Goal: Task Accomplishment & Management: Manage account settings

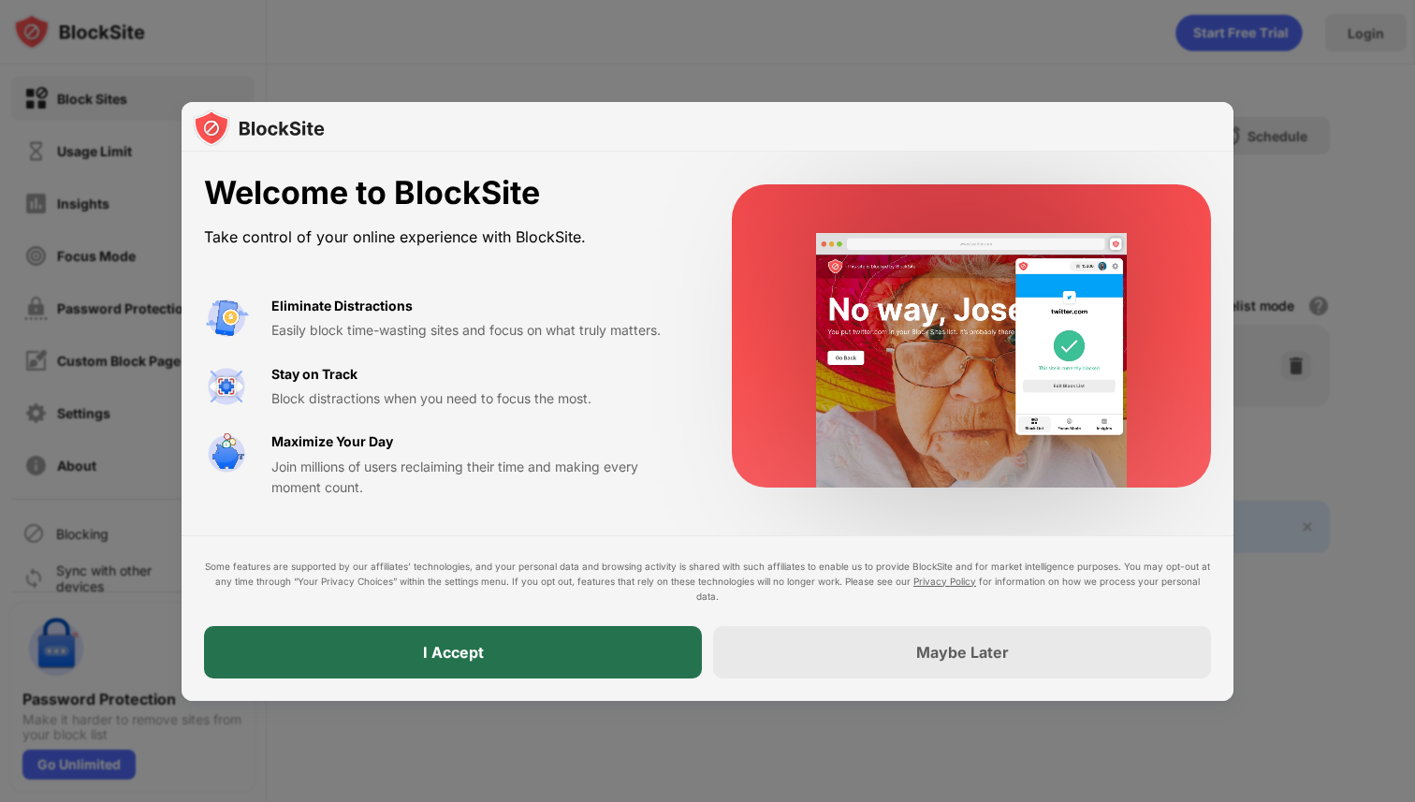
click at [480, 664] on div "I Accept" at bounding box center [453, 652] width 498 height 52
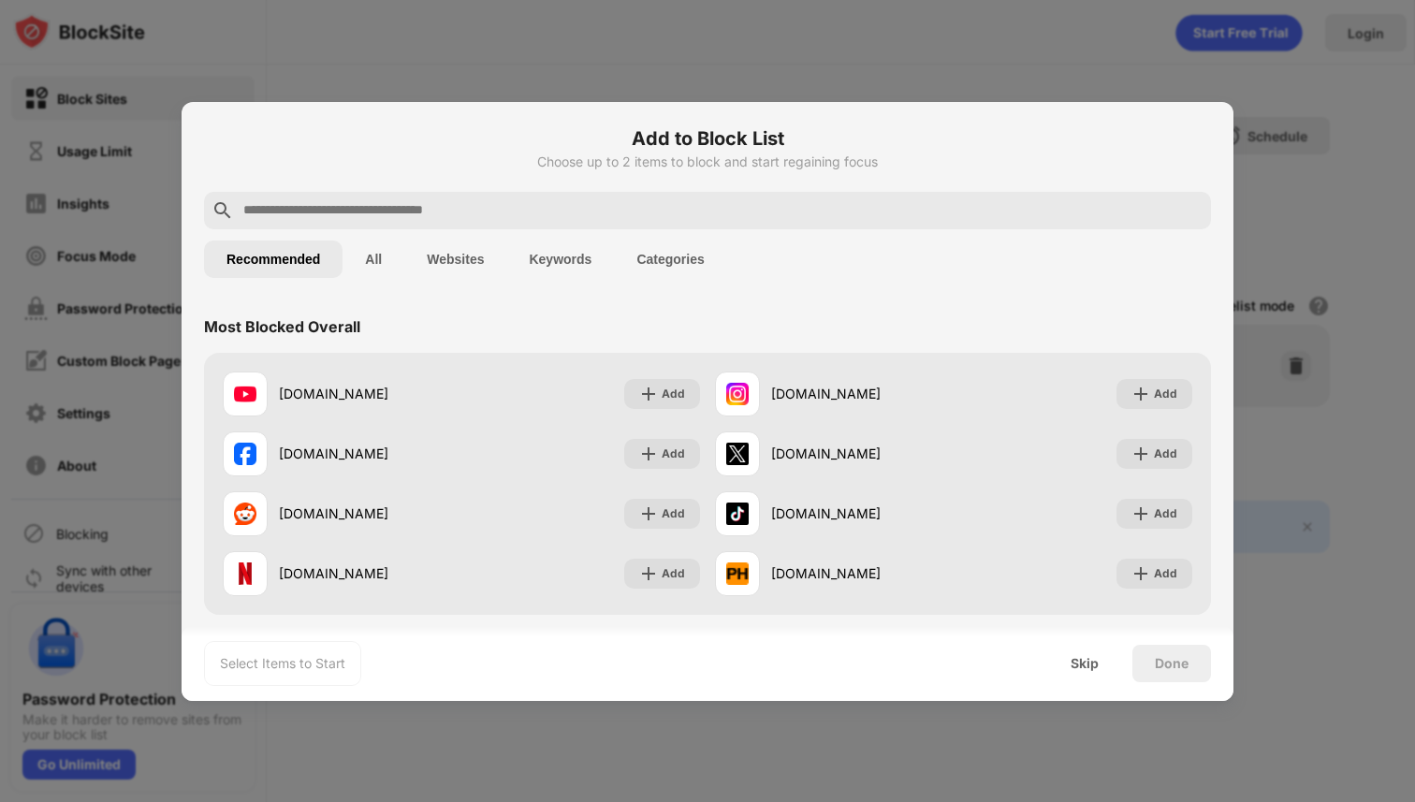
click at [774, 217] on input "text" at bounding box center [722, 210] width 962 height 22
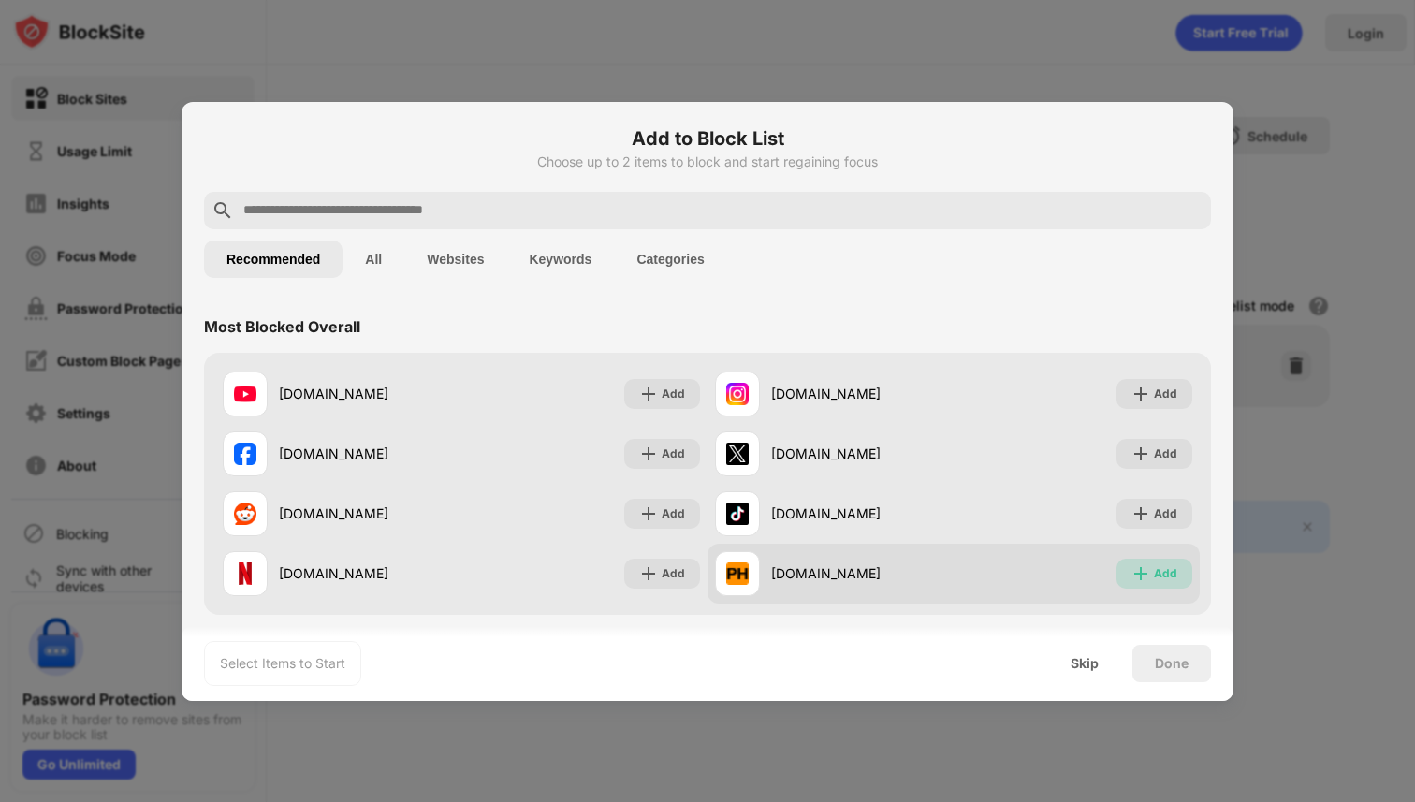
click at [1154, 576] on div "Add" at bounding box center [1165, 573] width 23 height 19
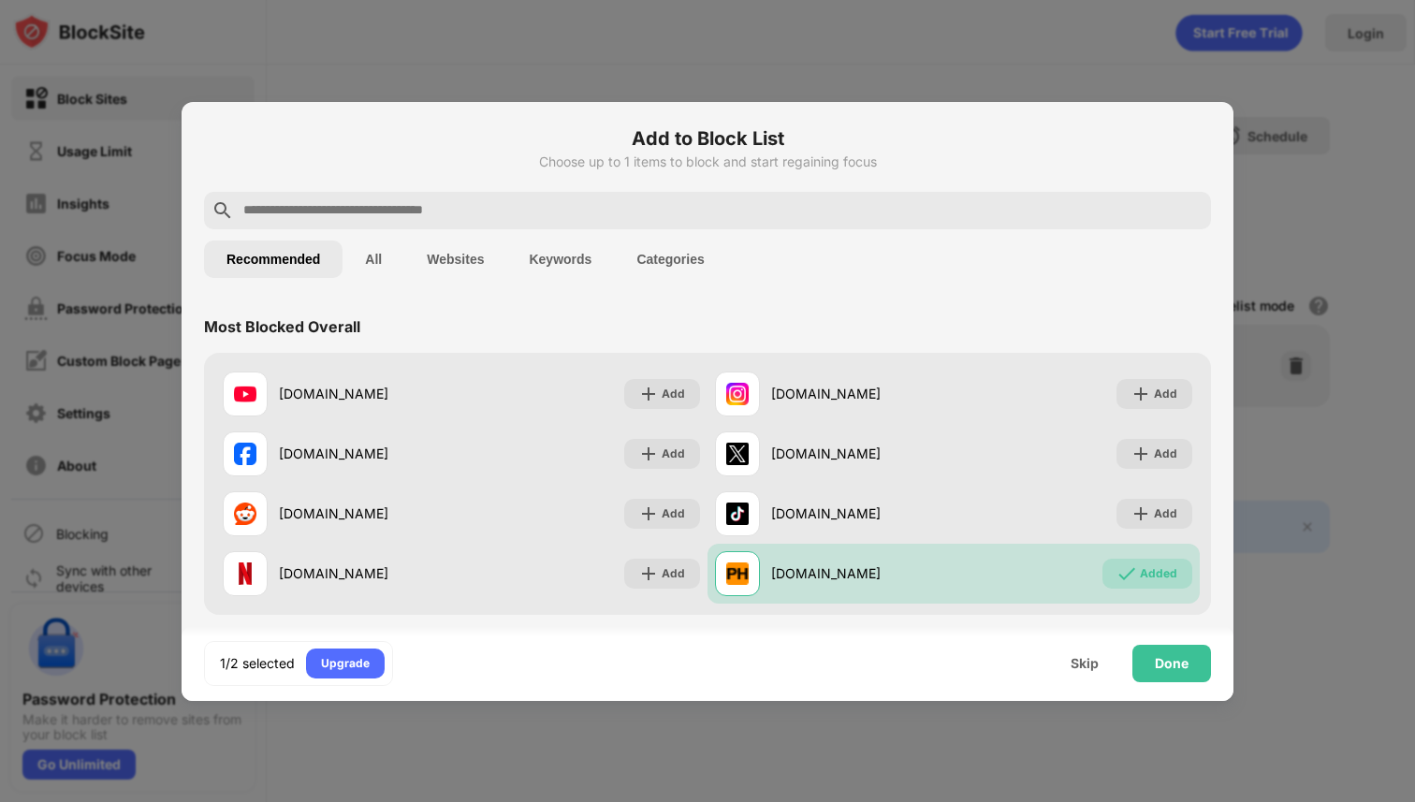
click at [1012, 213] on input "text" at bounding box center [722, 210] width 962 height 22
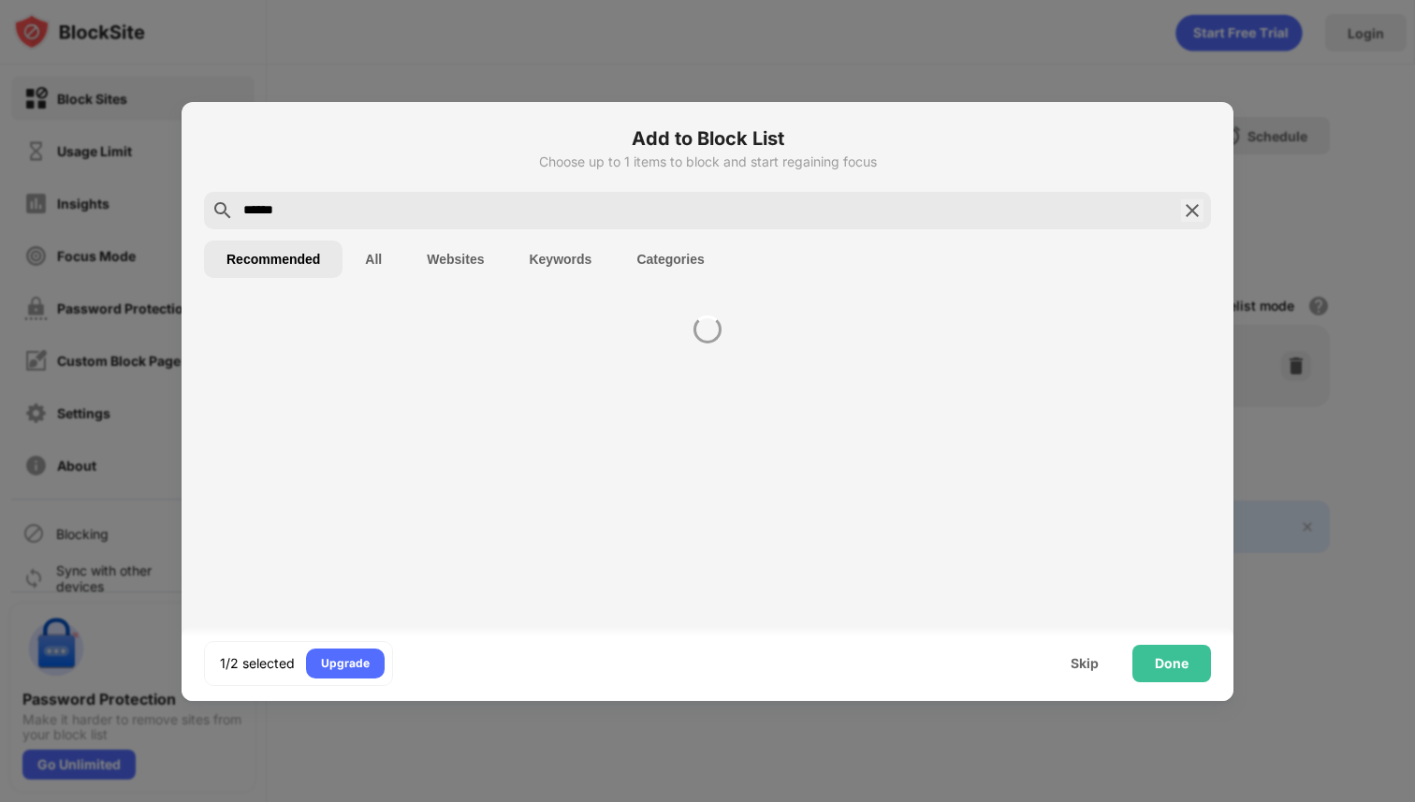
type input "******"
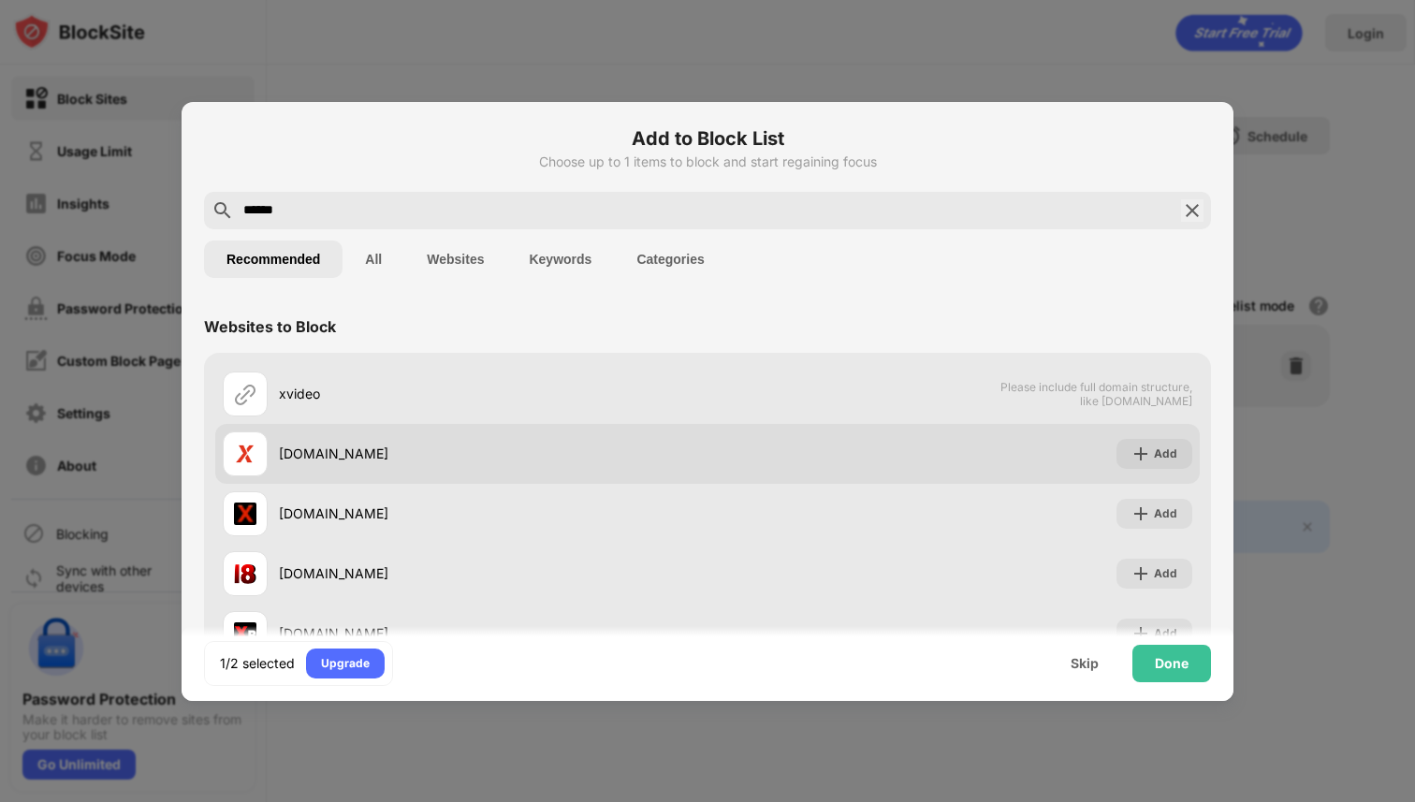
click at [1147, 437] on div "[DOMAIN_NAME] Add" at bounding box center [707, 454] width 985 height 60
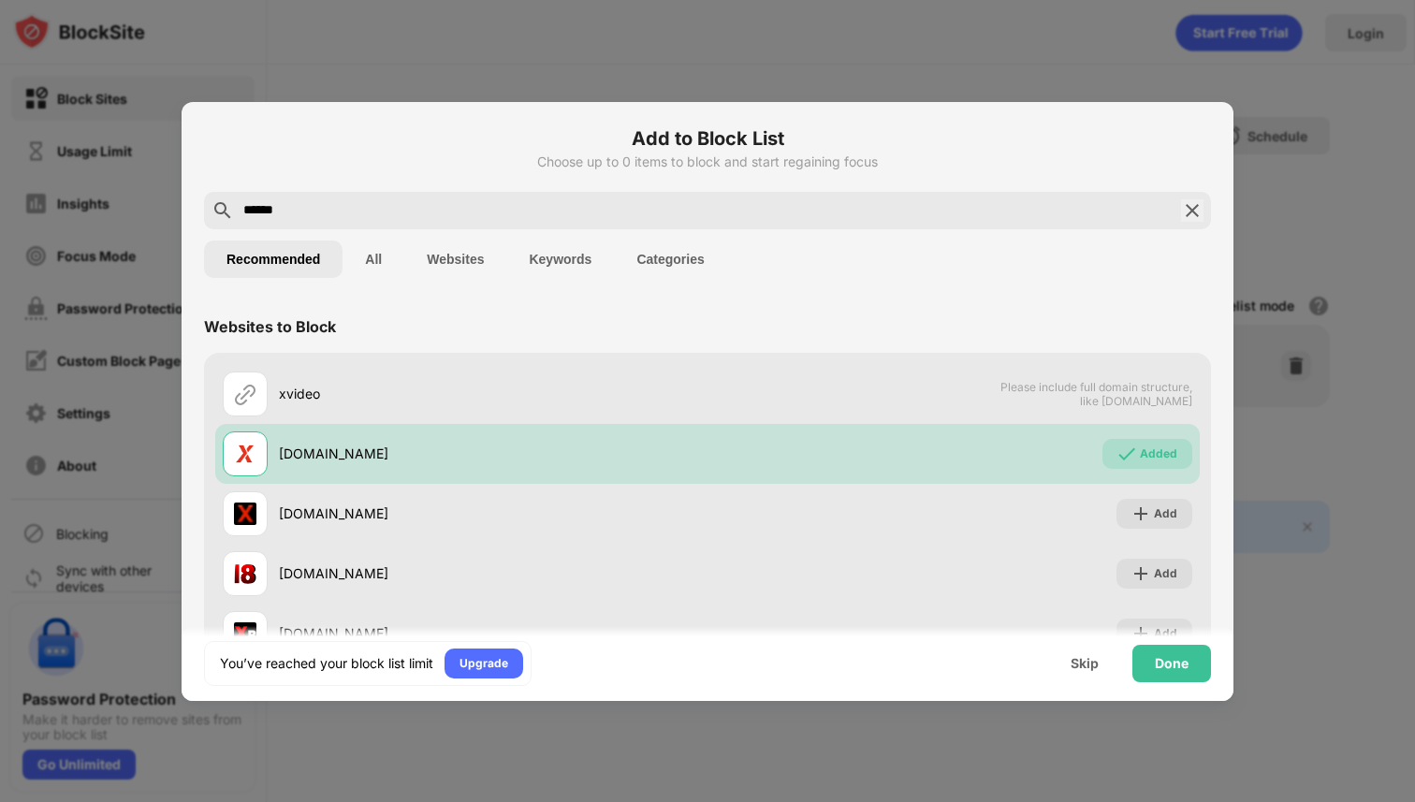
click at [824, 210] on input "******" at bounding box center [707, 210] width 932 height 22
click at [1179, 212] on div "******" at bounding box center [707, 210] width 1007 height 37
click at [1193, 212] on img at bounding box center [1192, 210] width 22 height 22
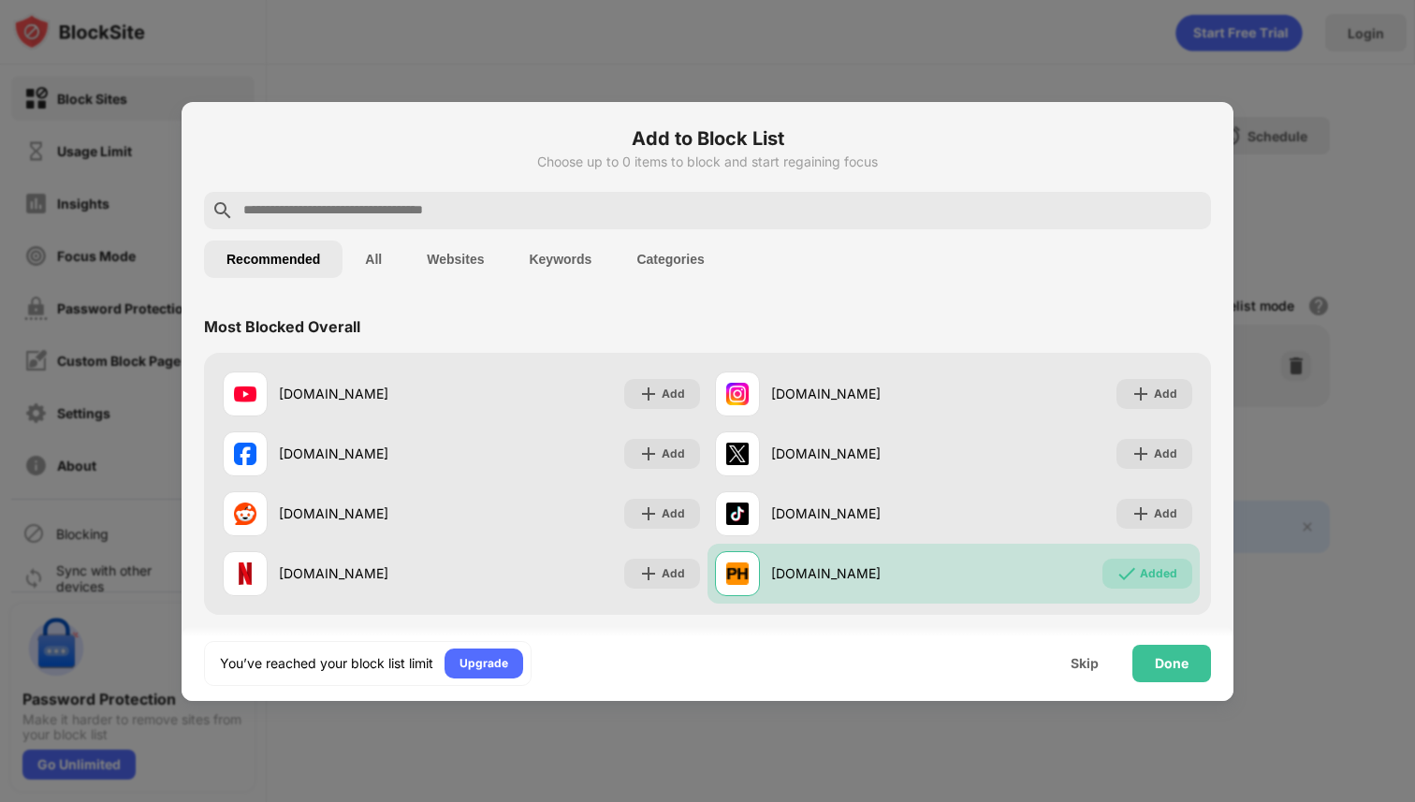
click at [1093, 206] on input "text" at bounding box center [722, 210] width 962 height 22
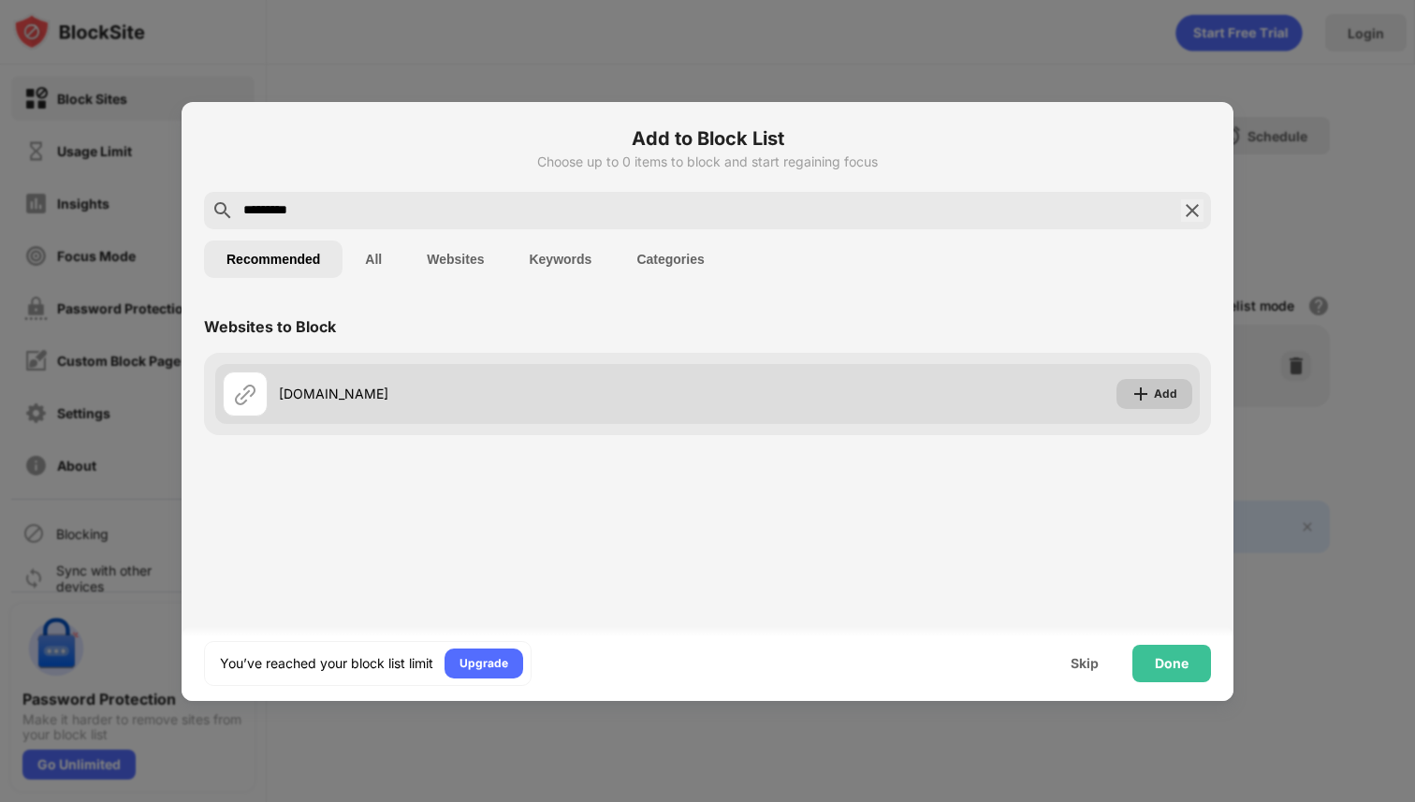
type input "*********"
click at [1151, 391] on div "Add" at bounding box center [1155, 394] width 76 height 30
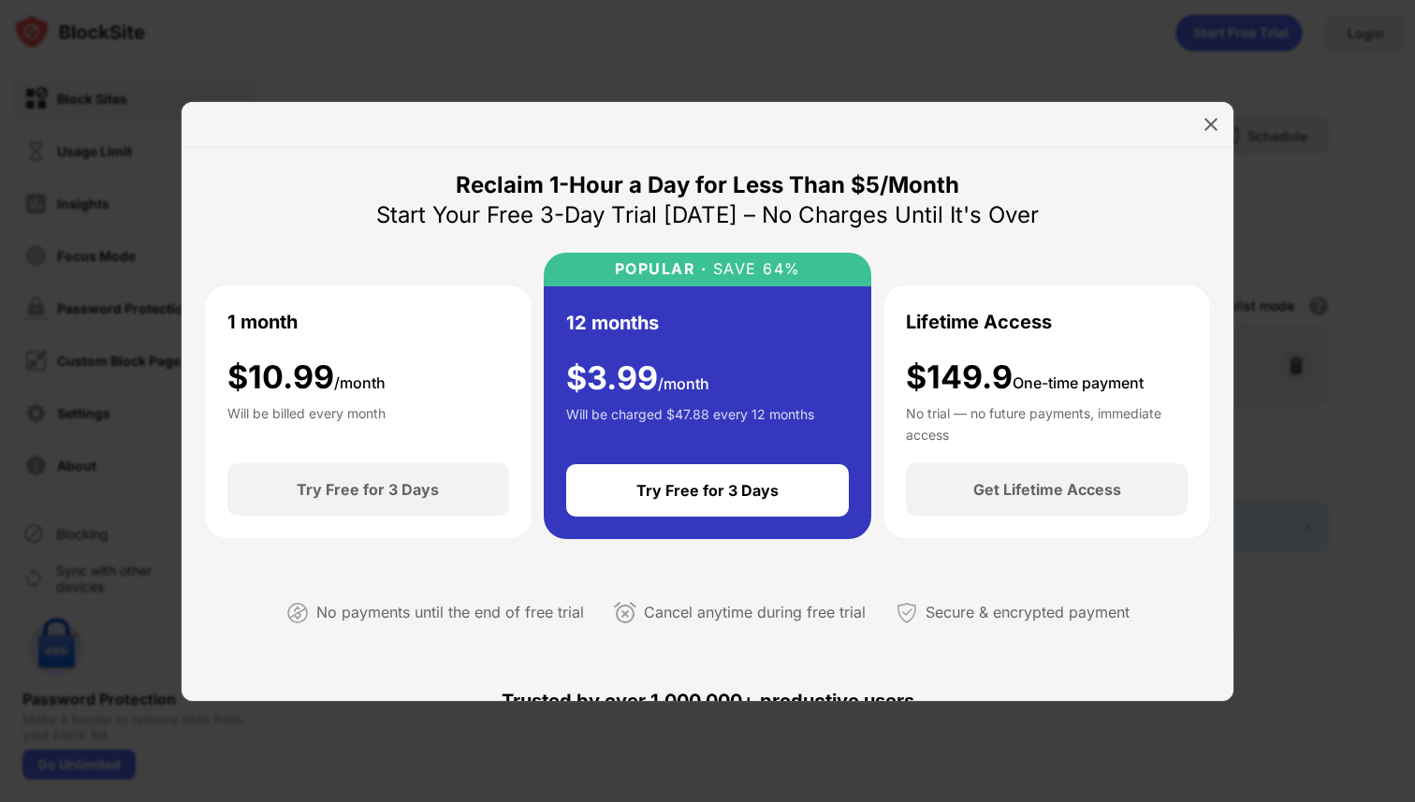
click at [1217, 106] on div at bounding box center [708, 125] width 1052 height 46
click at [1212, 120] on img at bounding box center [1211, 124] width 19 height 19
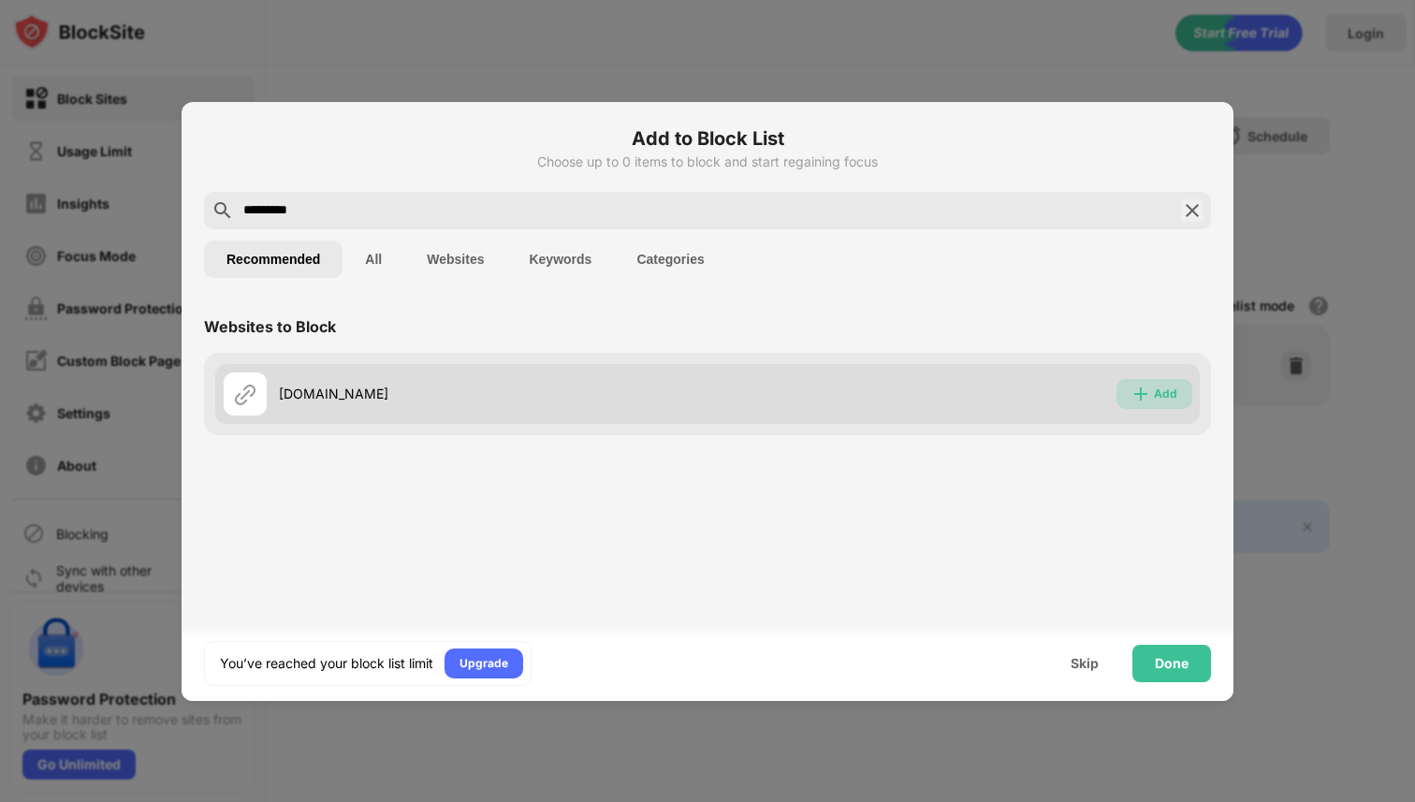
click at [1159, 392] on div "Add" at bounding box center [1165, 394] width 23 height 19
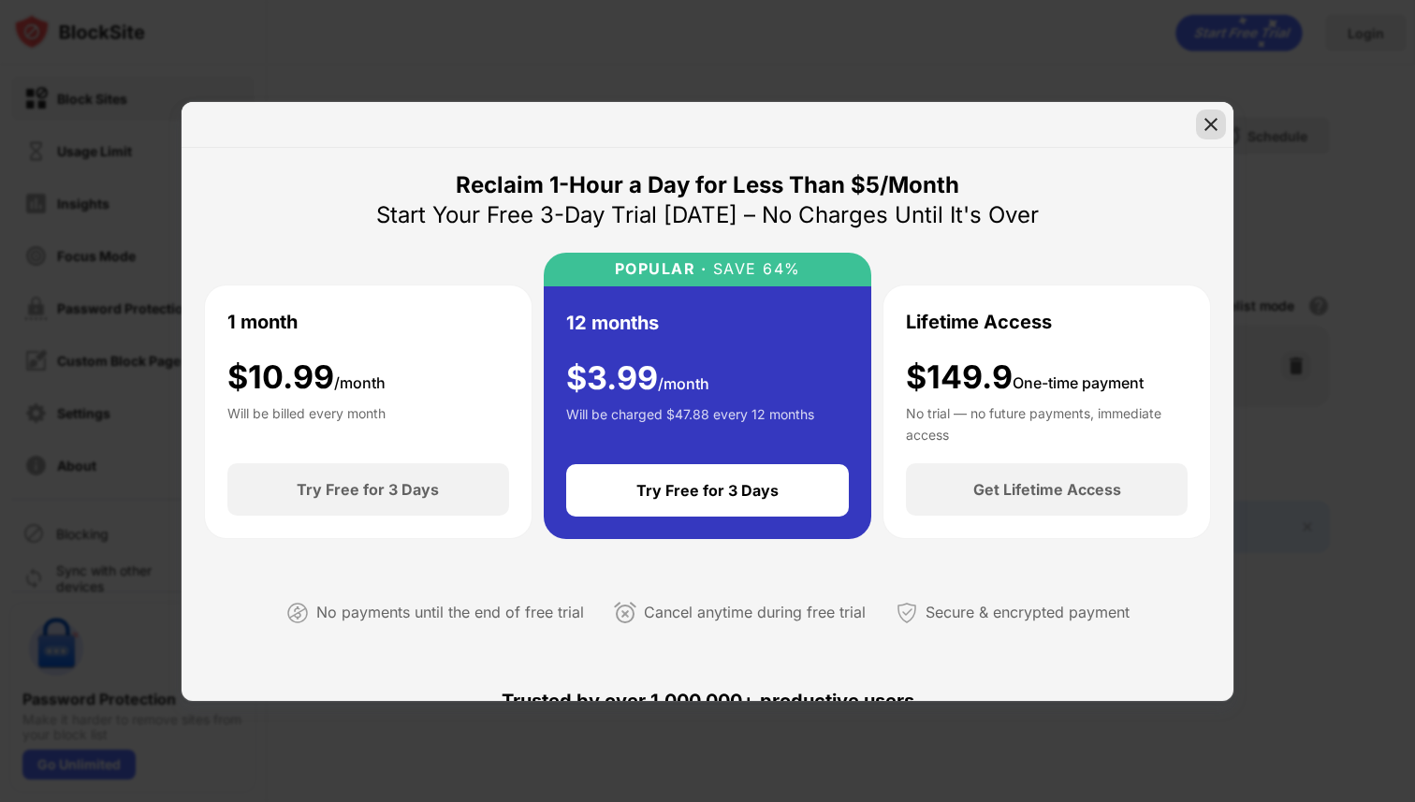
click at [1216, 124] on img at bounding box center [1211, 124] width 19 height 19
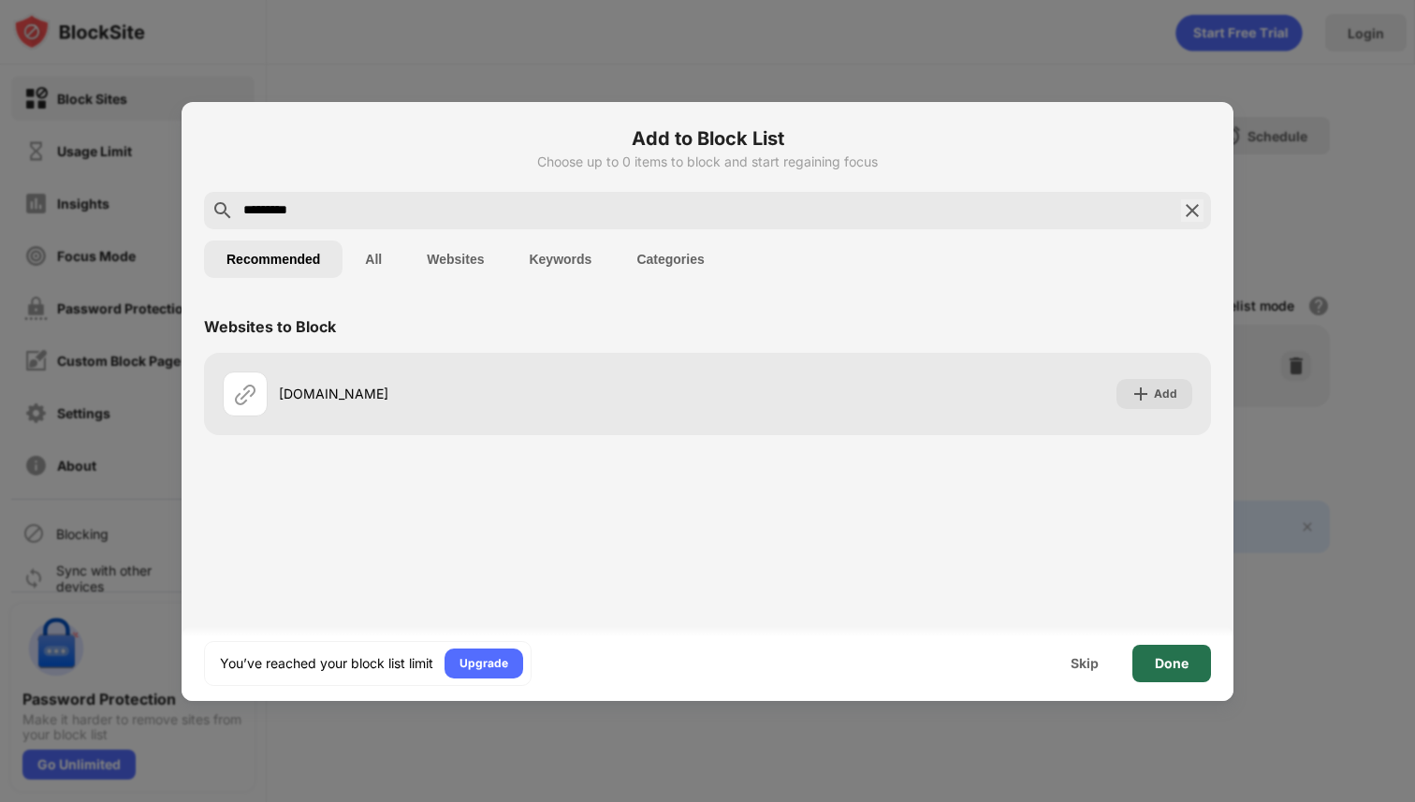
click at [1174, 679] on div "Done" at bounding box center [1171, 663] width 79 height 37
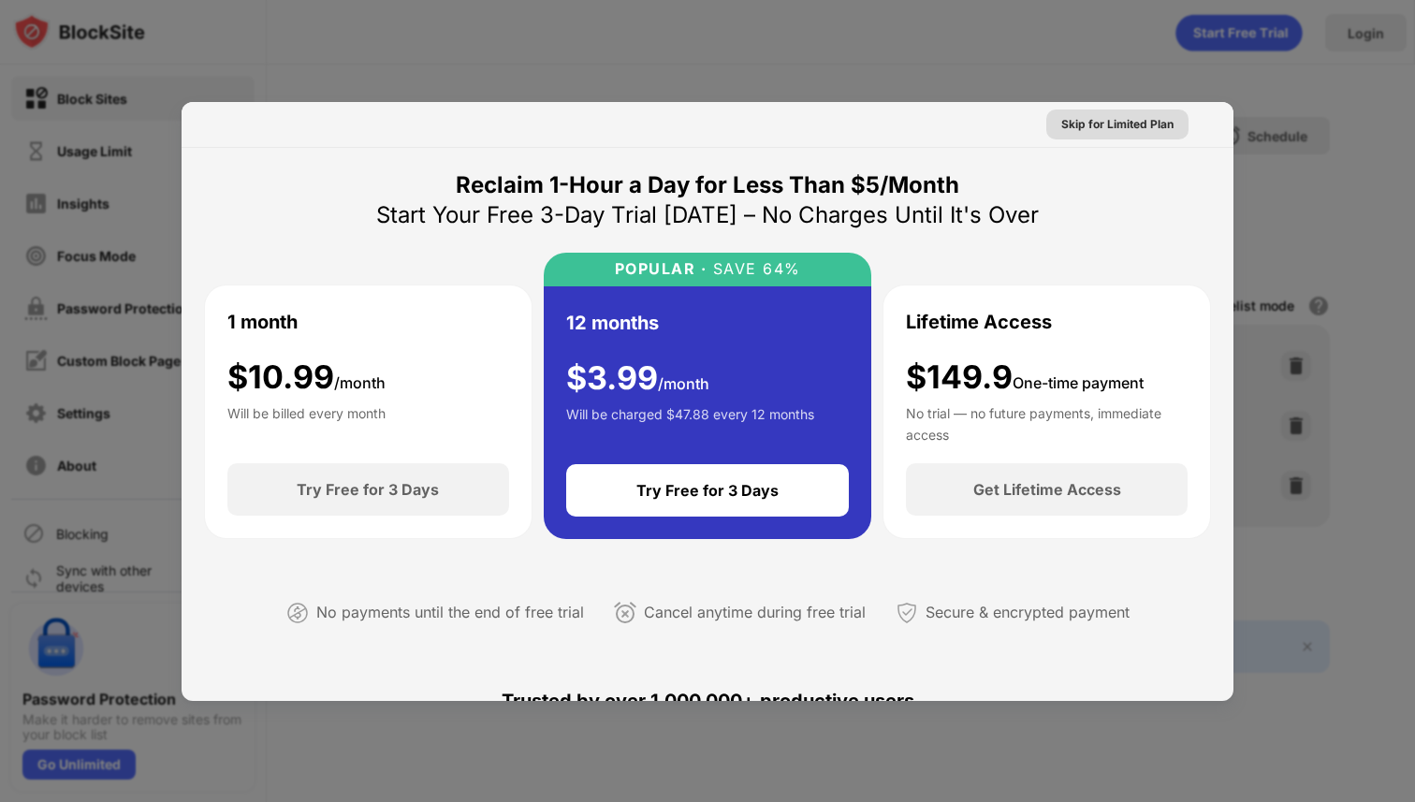
click at [1151, 122] on div "Skip for Limited Plan" at bounding box center [1117, 124] width 112 height 19
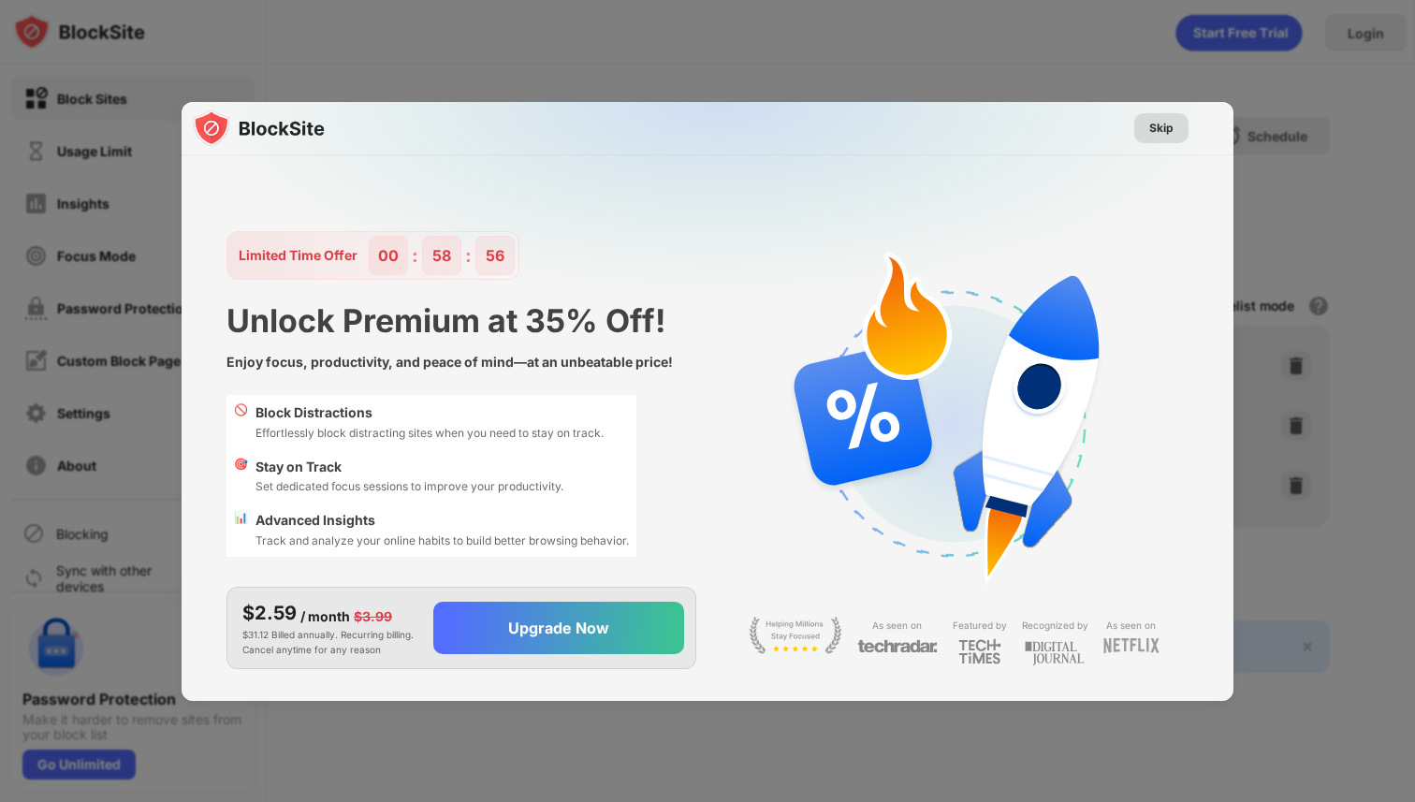
click at [1169, 113] on div "Skip" at bounding box center [1161, 128] width 54 height 30
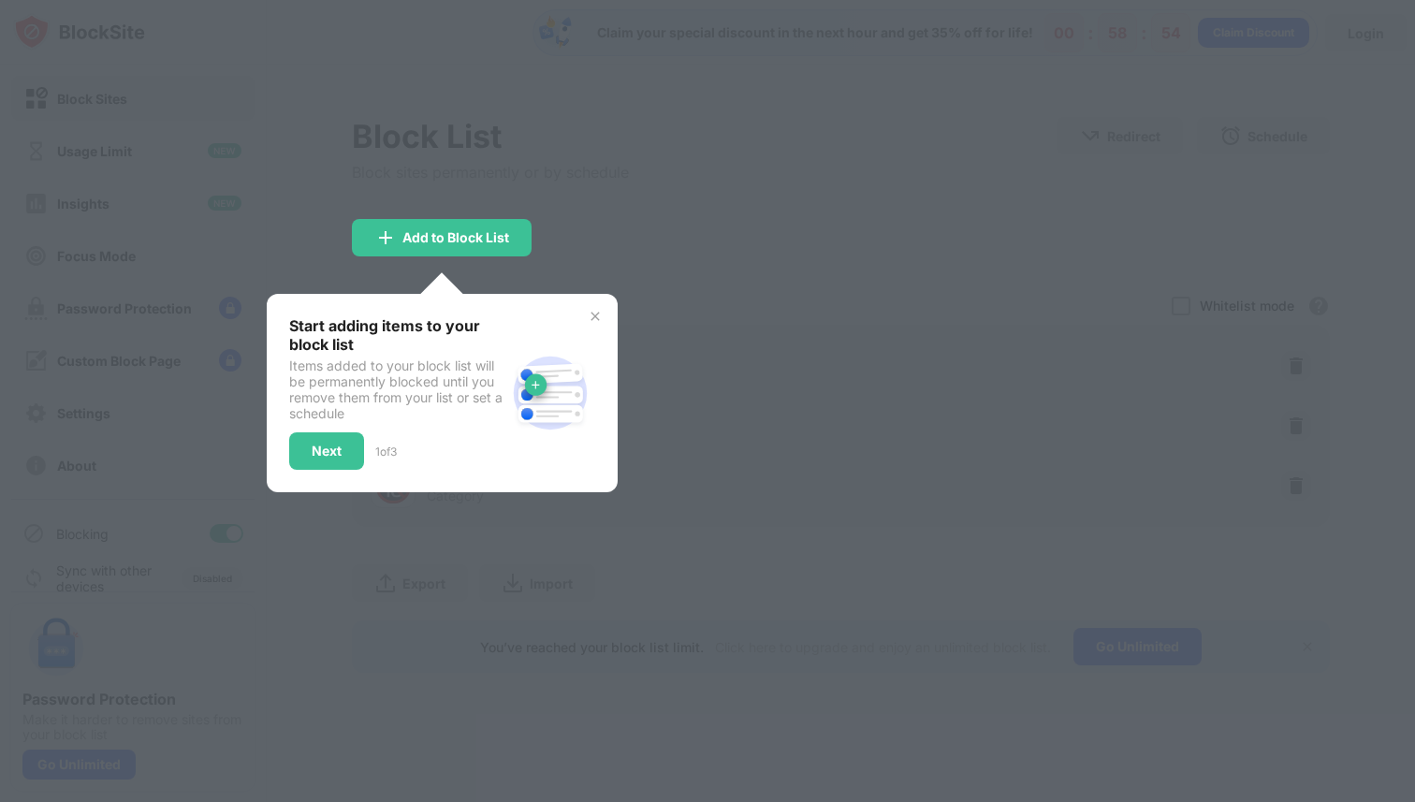
click at [589, 316] on img at bounding box center [595, 316] width 15 height 15
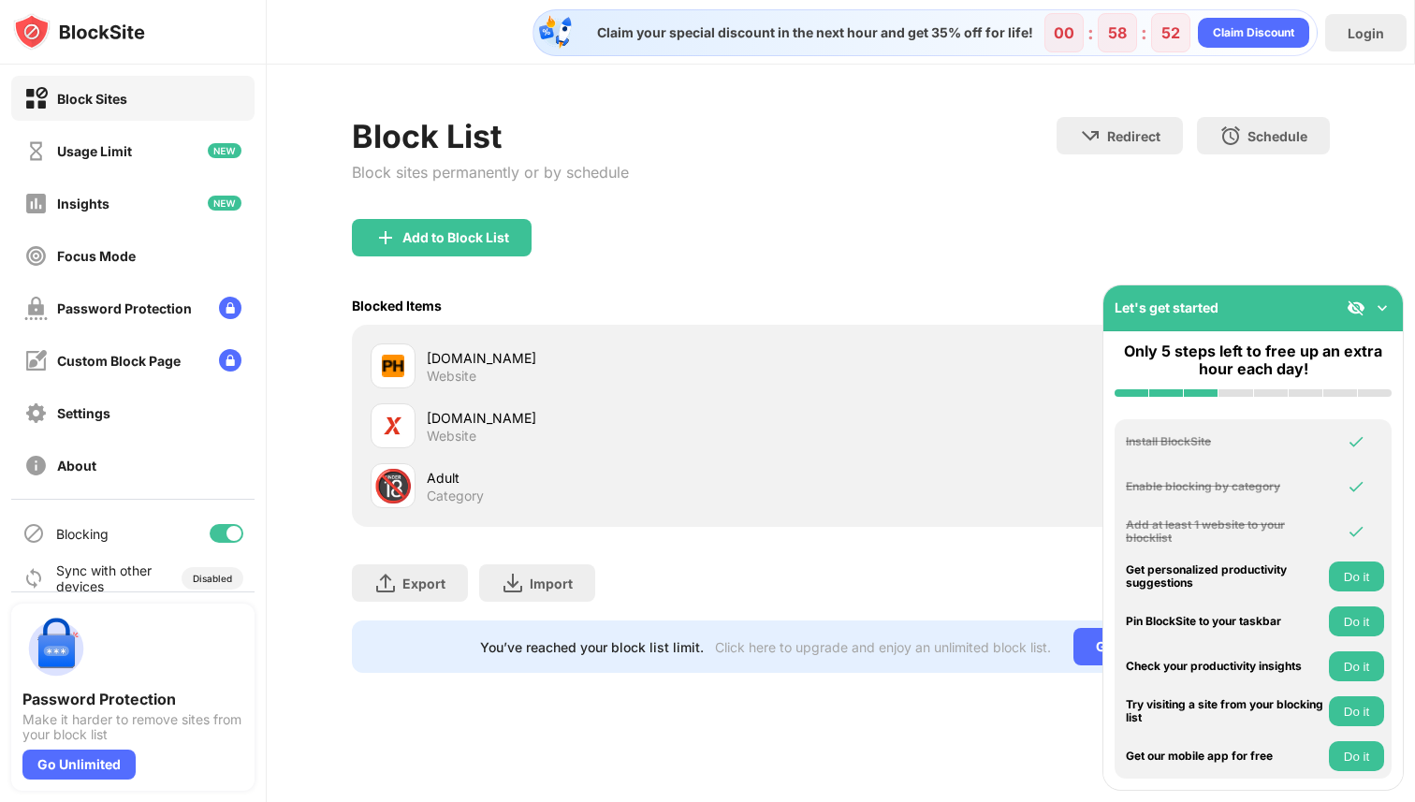
click at [1394, 307] on div "Let's get started" at bounding box center [1252, 308] width 299 height 46
click at [1386, 306] on img at bounding box center [1382, 308] width 19 height 19
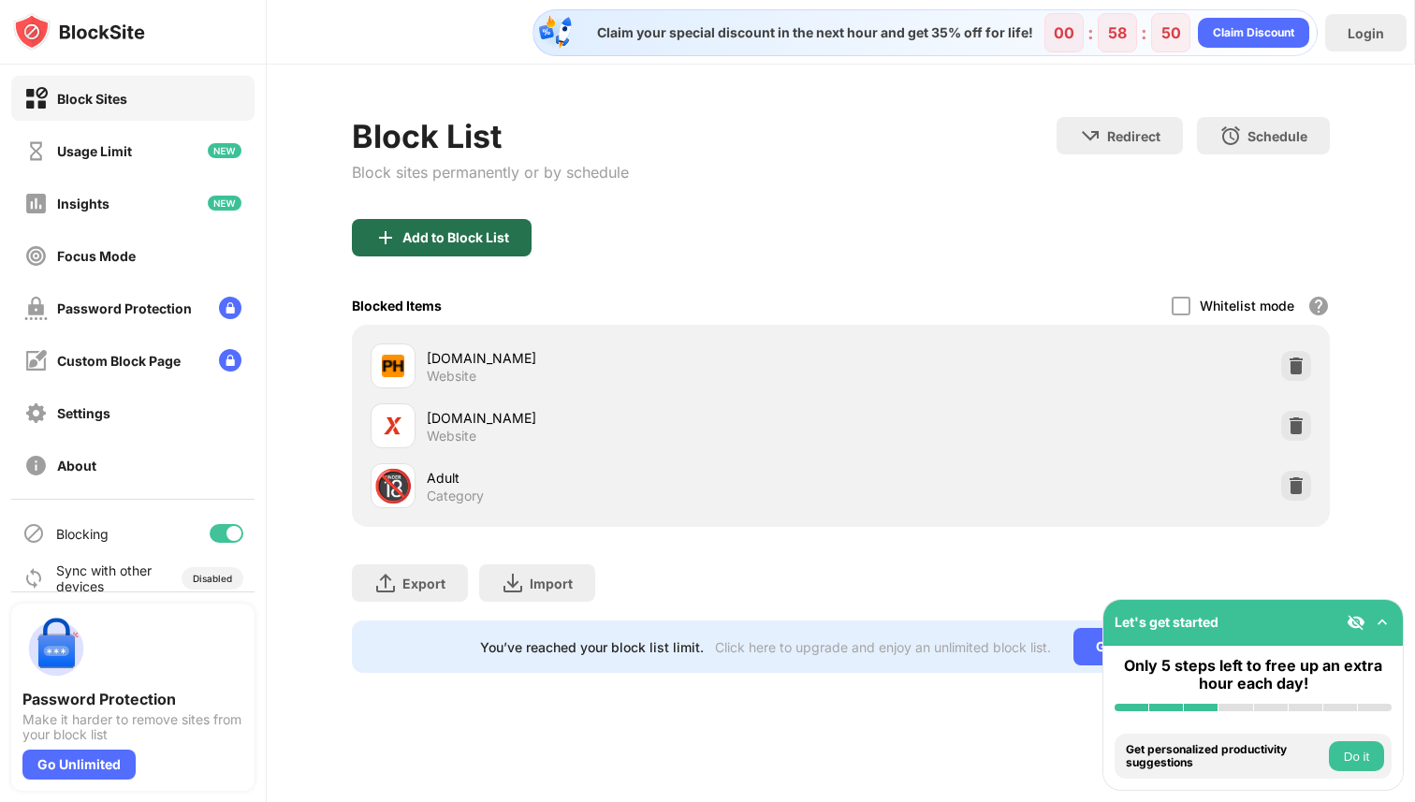
click at [495, 246] on div "Add to Block List" at bounding box center [442, 237] width 180 height 37
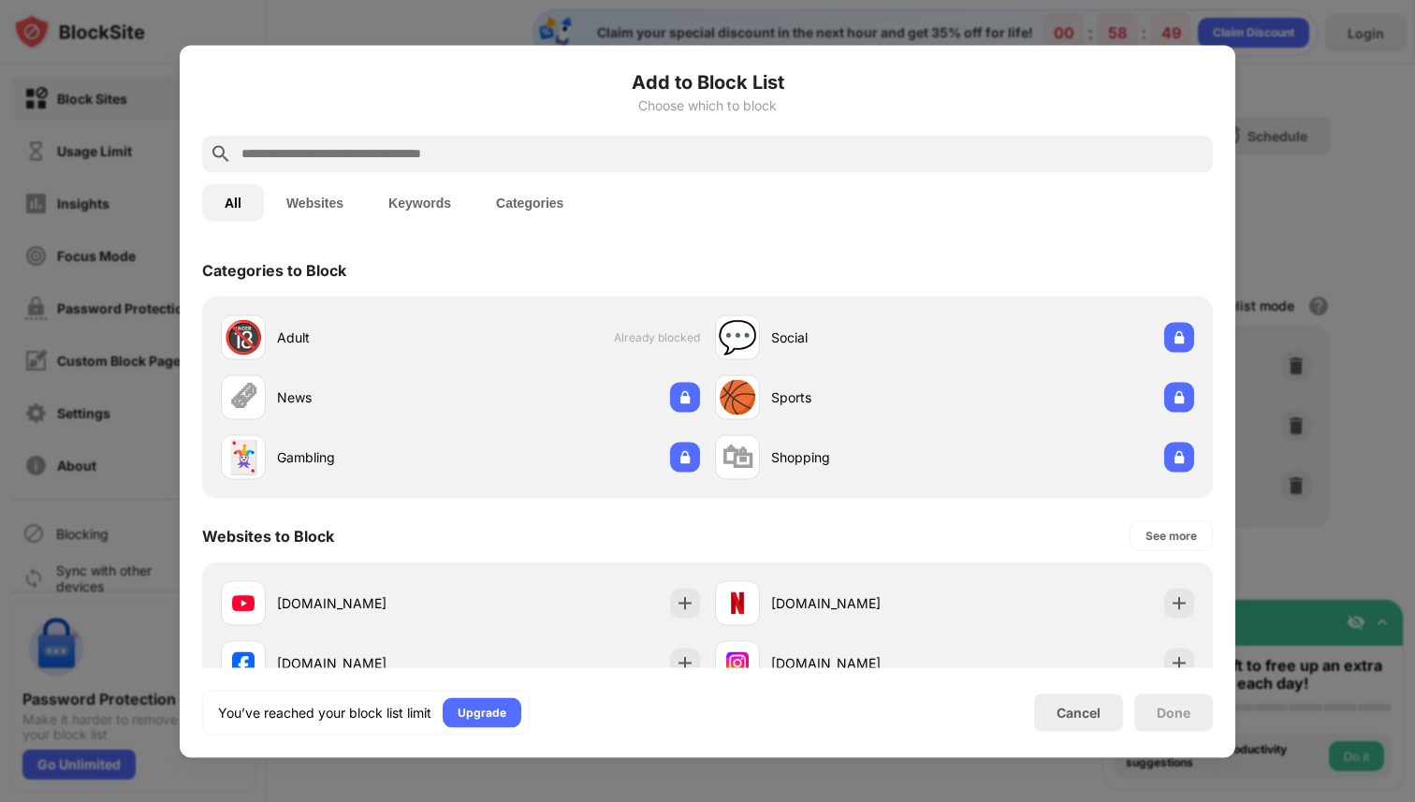
click at [521, 158] on input "text" at bounding box center [723, 153] width 966 height 22
click at [517, 149] on input "text" at bounding box center [723, 153] width 966 height 22
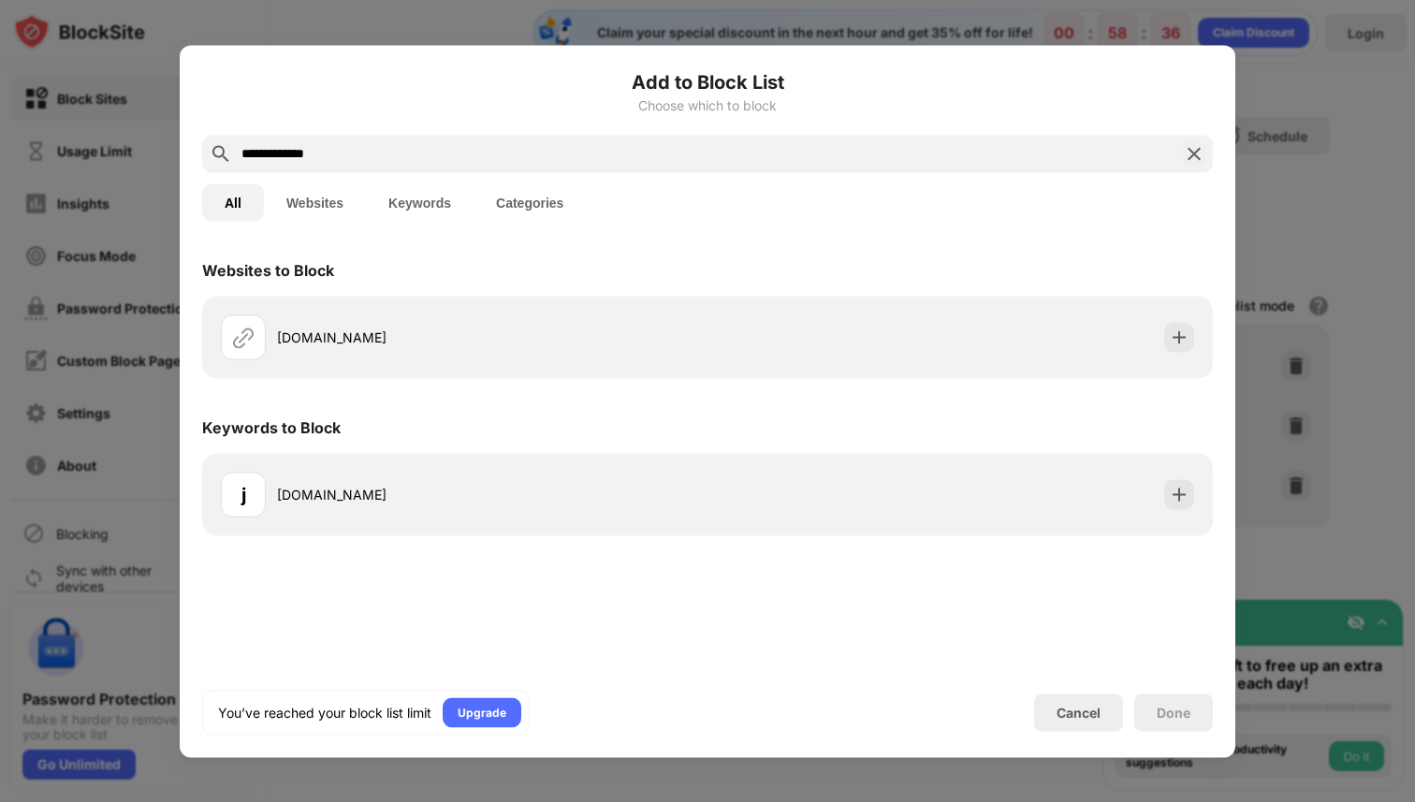
type input "**********"
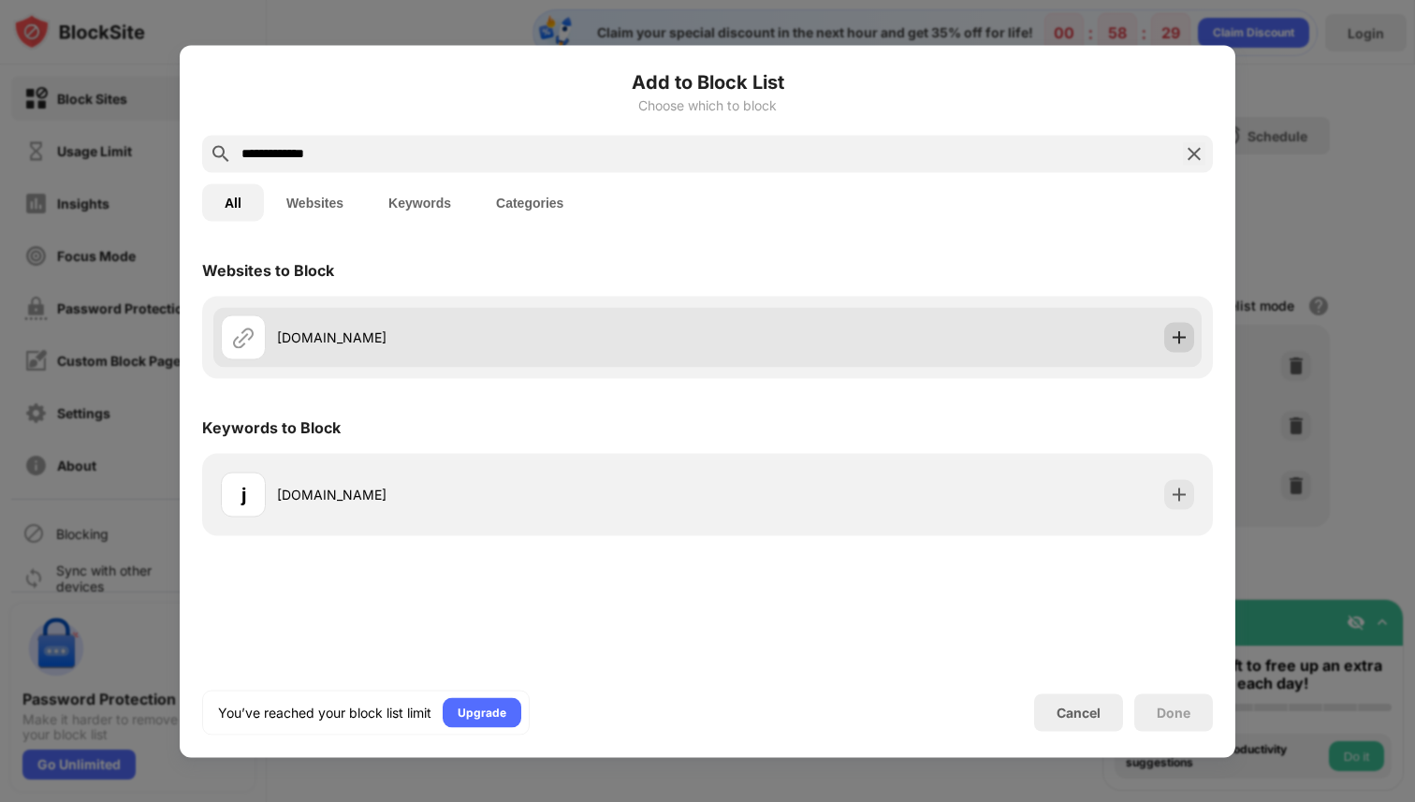
click at [1178, 340] on img at bounding box center [1179, 337] width 19 height 19
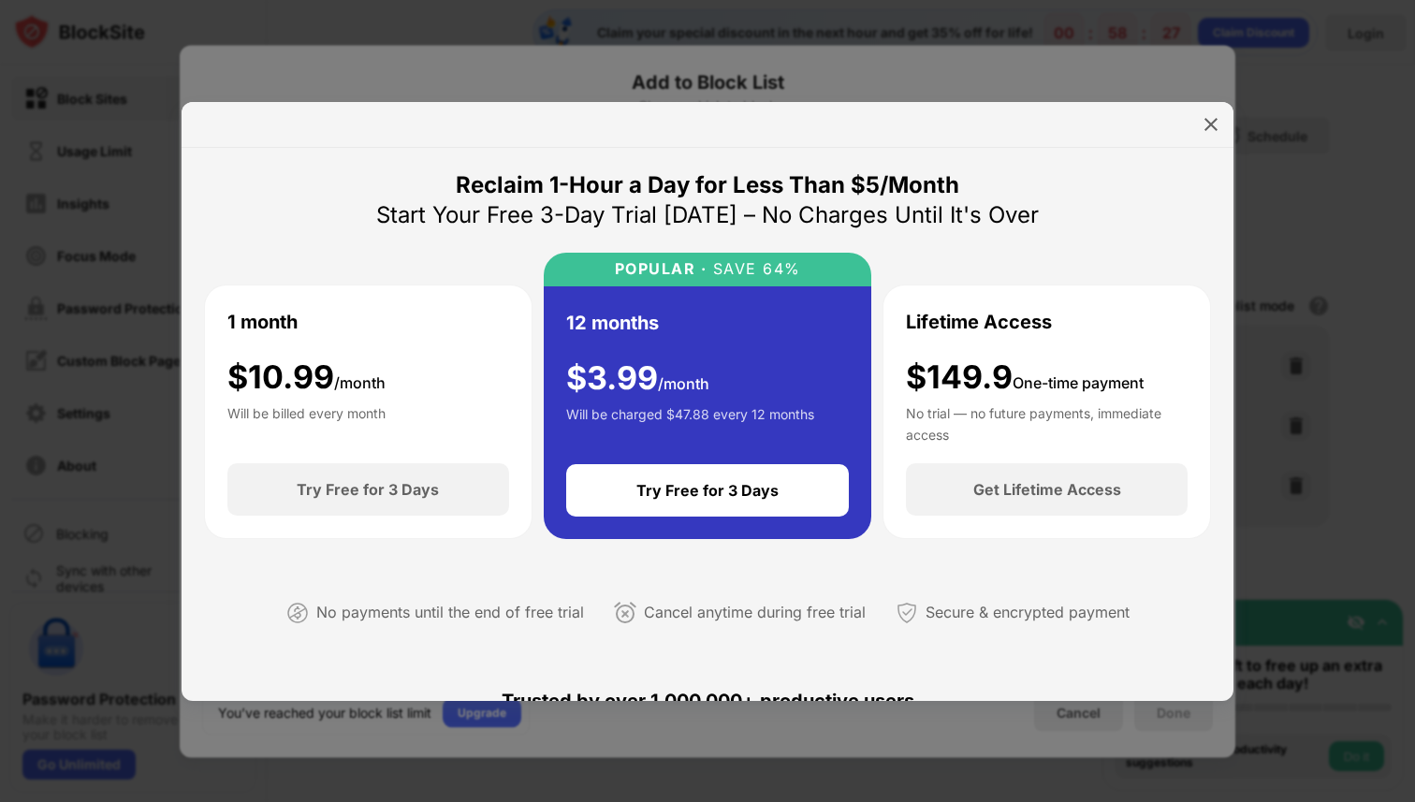
click at [1250, 158] on div at bounding box center [707, 401] width 1415 height 802
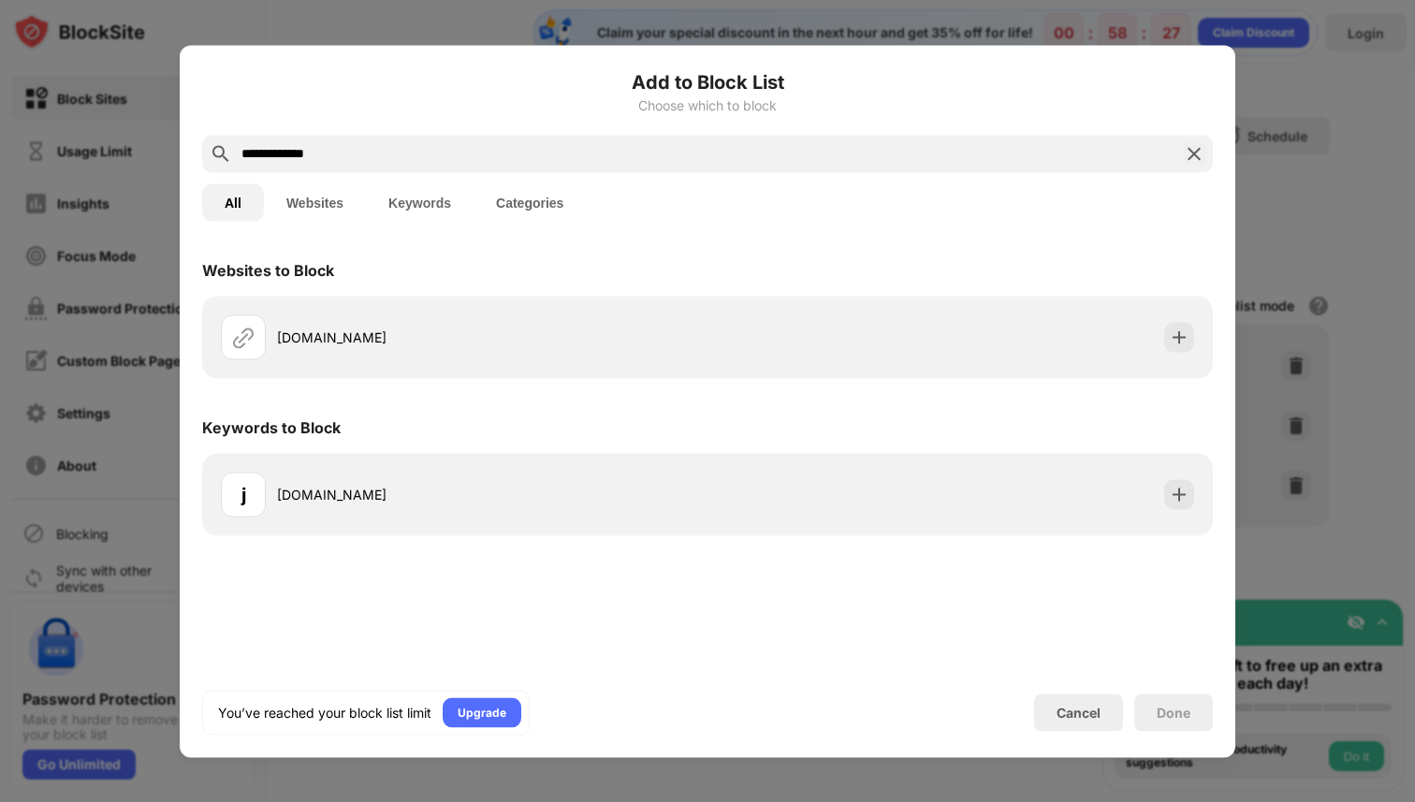
click at [1213, 138] on div at bounding box center [1211, 124] width 30 height 30
click at [1194, 163] on img at bounding box center [1194, 153] width 22 height 22
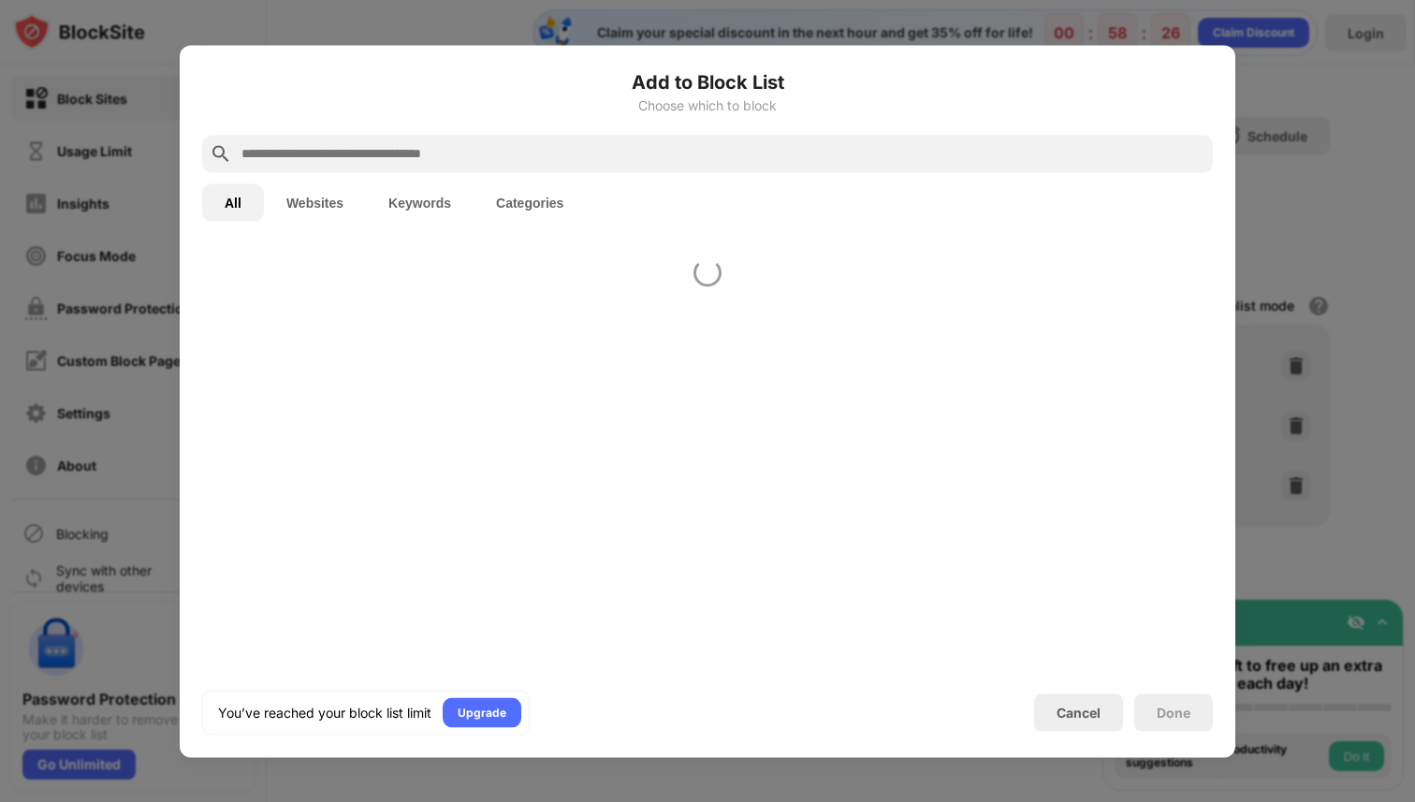
click at [1332, 179] on div at bounding box center [707, 401] width 1415 height 802
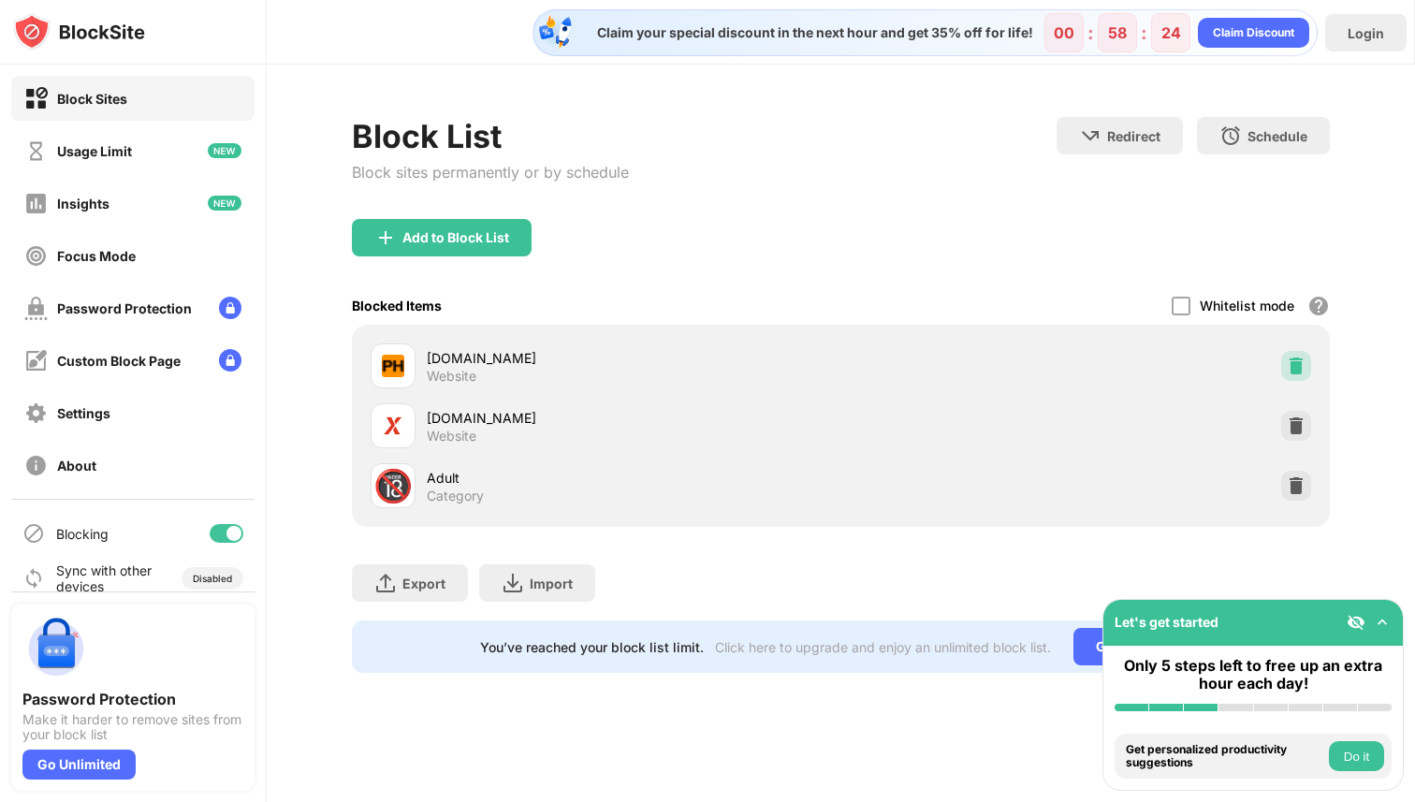
click at [1296, 358] on img at bounding box center [1296, 366] width 19 height 19
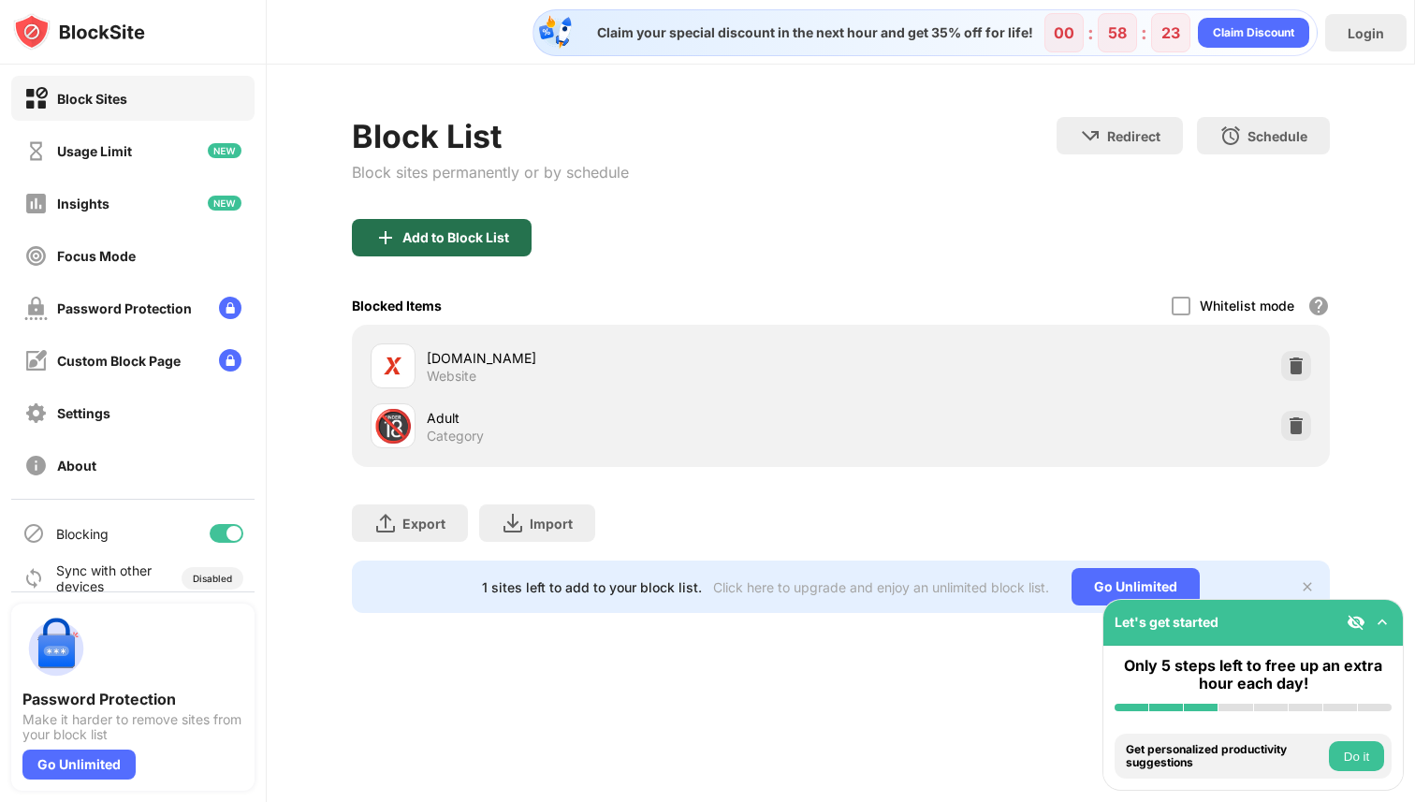
click at [509, 226] on div "Add to Block List" at bounding box center [442, 237] width 180 height 37
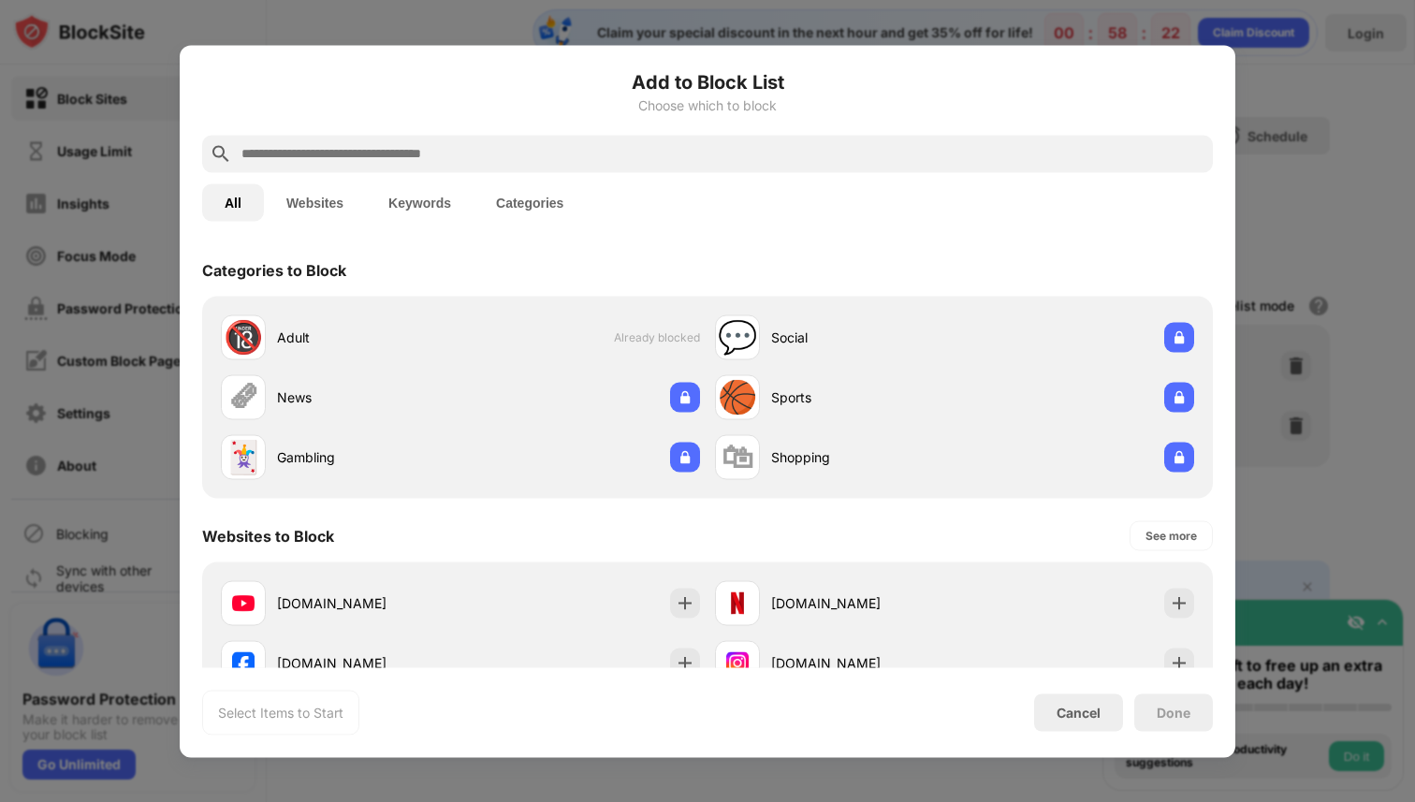
click at [533, 173] on div "All Websites Keywords Categories" at bounding box center [707, 202] width 1011 height 60
click at [533, 149] on input "text" at bounding box center [723, 153] width 966 height 22
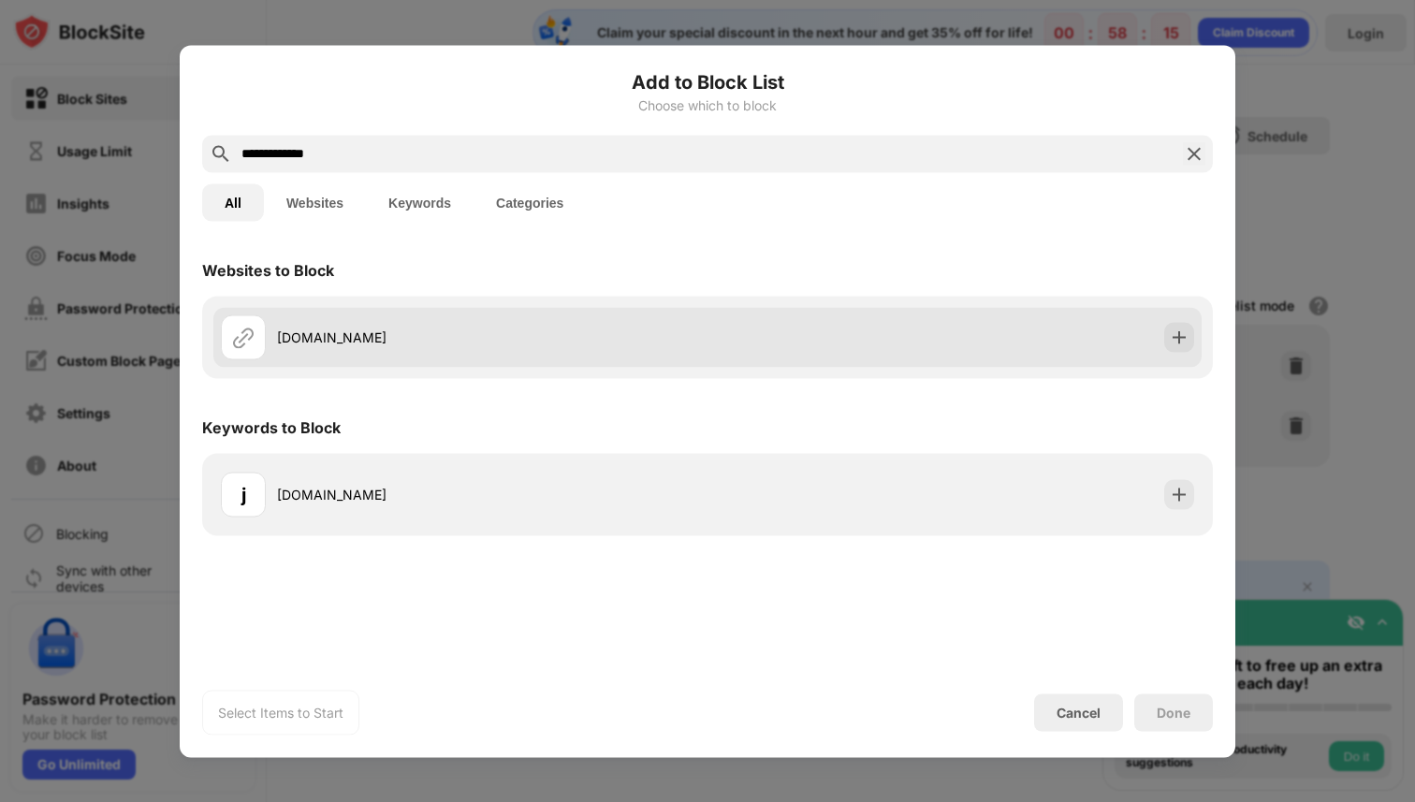
type input "**********"
click at [1185, 343] on img at bounding box center [1179, 337] width 19 height 19
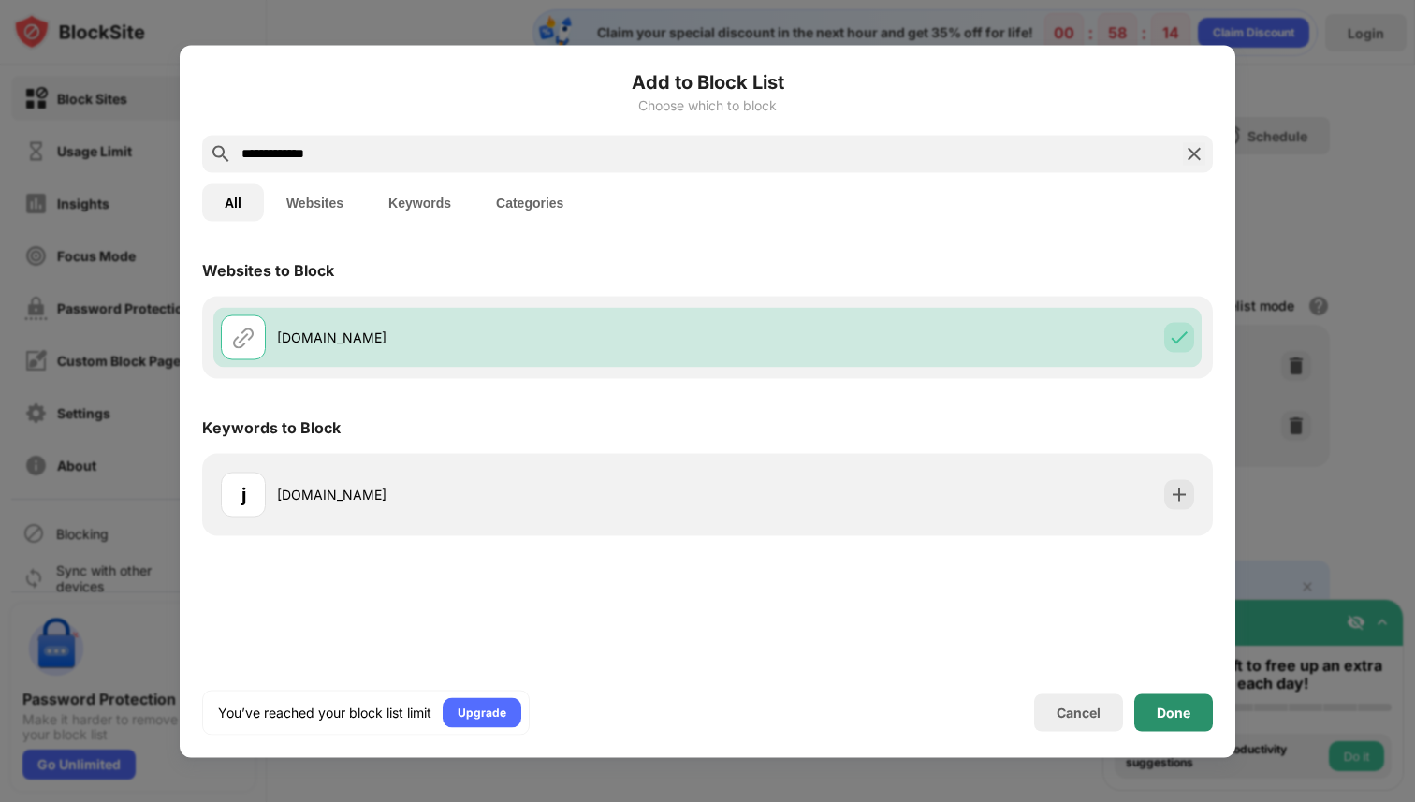
click at [1178, 712] on div "Done" at bounding box center [1174, 712] width 34 height 15
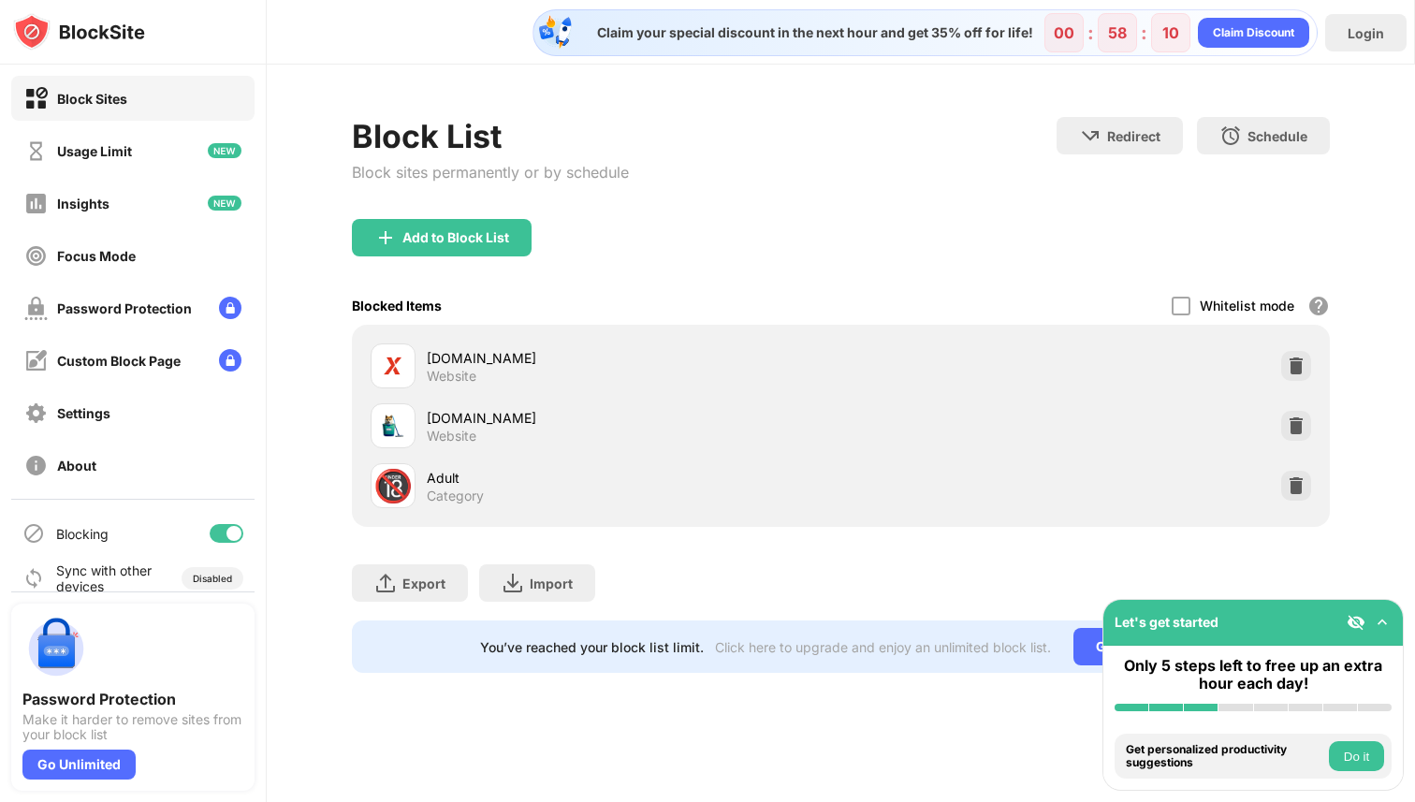
click at [1388, 621] on img at bounding box center [1382, 622] width 19 height 19
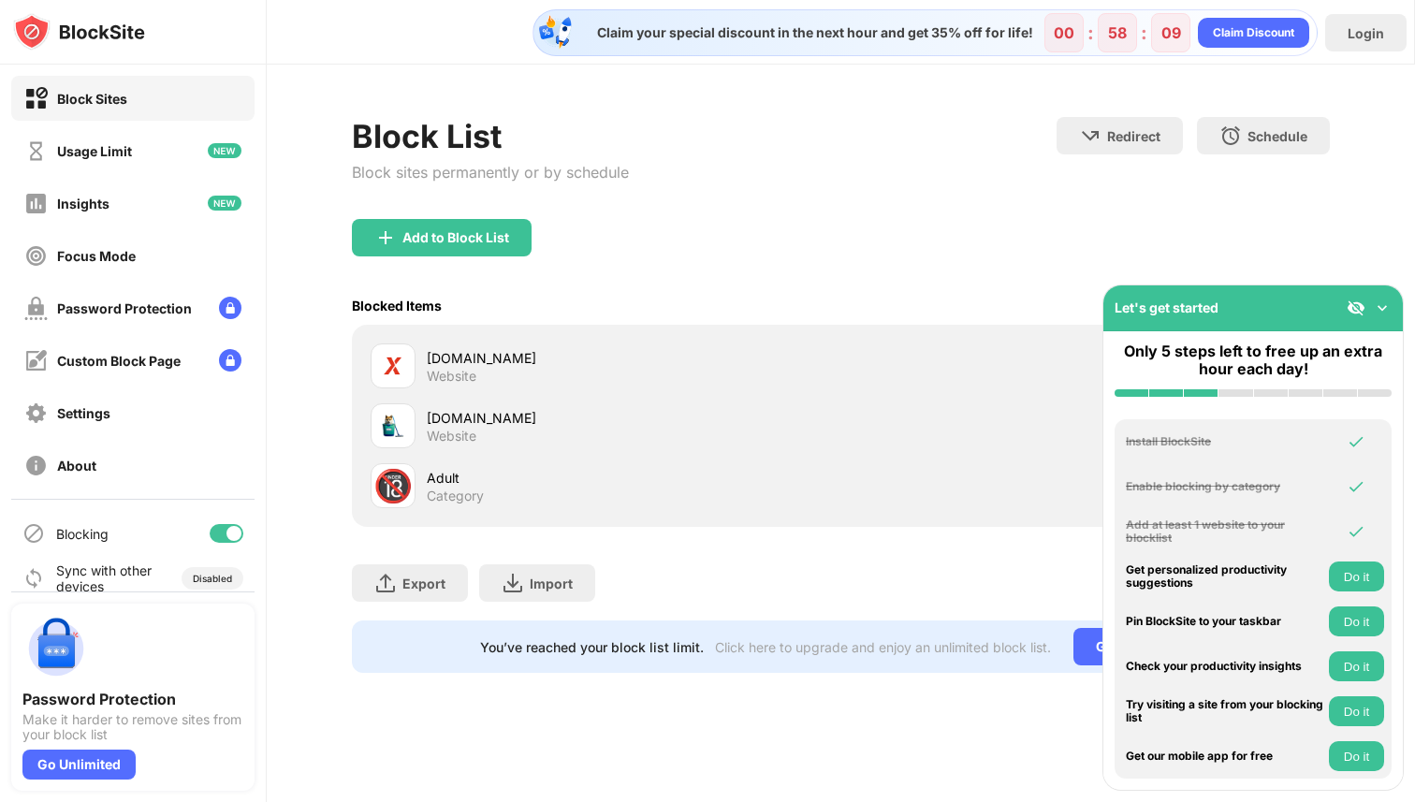
click at [1247, 303] on div "Let's get started" at bounding box center [1252, 308] width 299 height 46
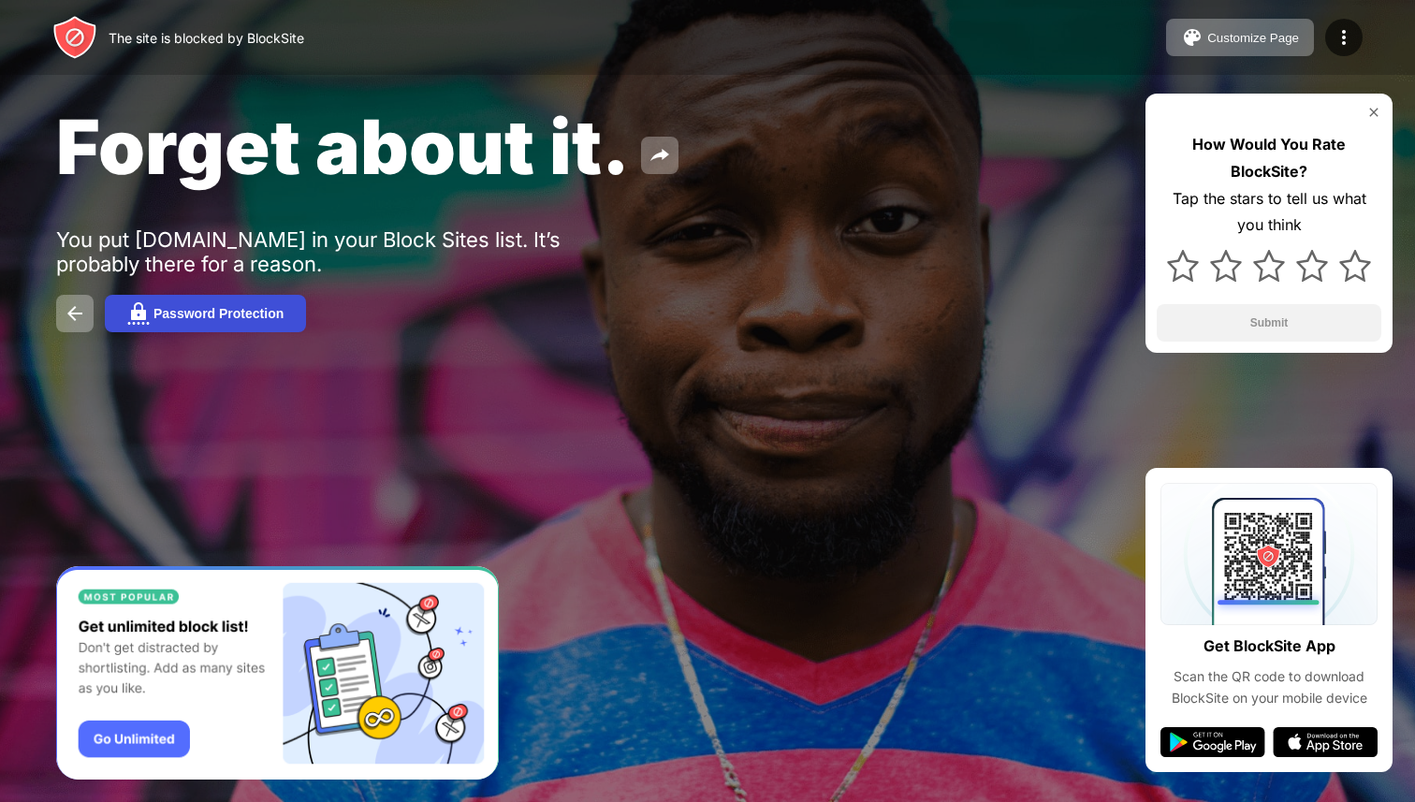
click at [281, 324] on button "Password Protection" at bounding box center [205, 313] width 201 height 37
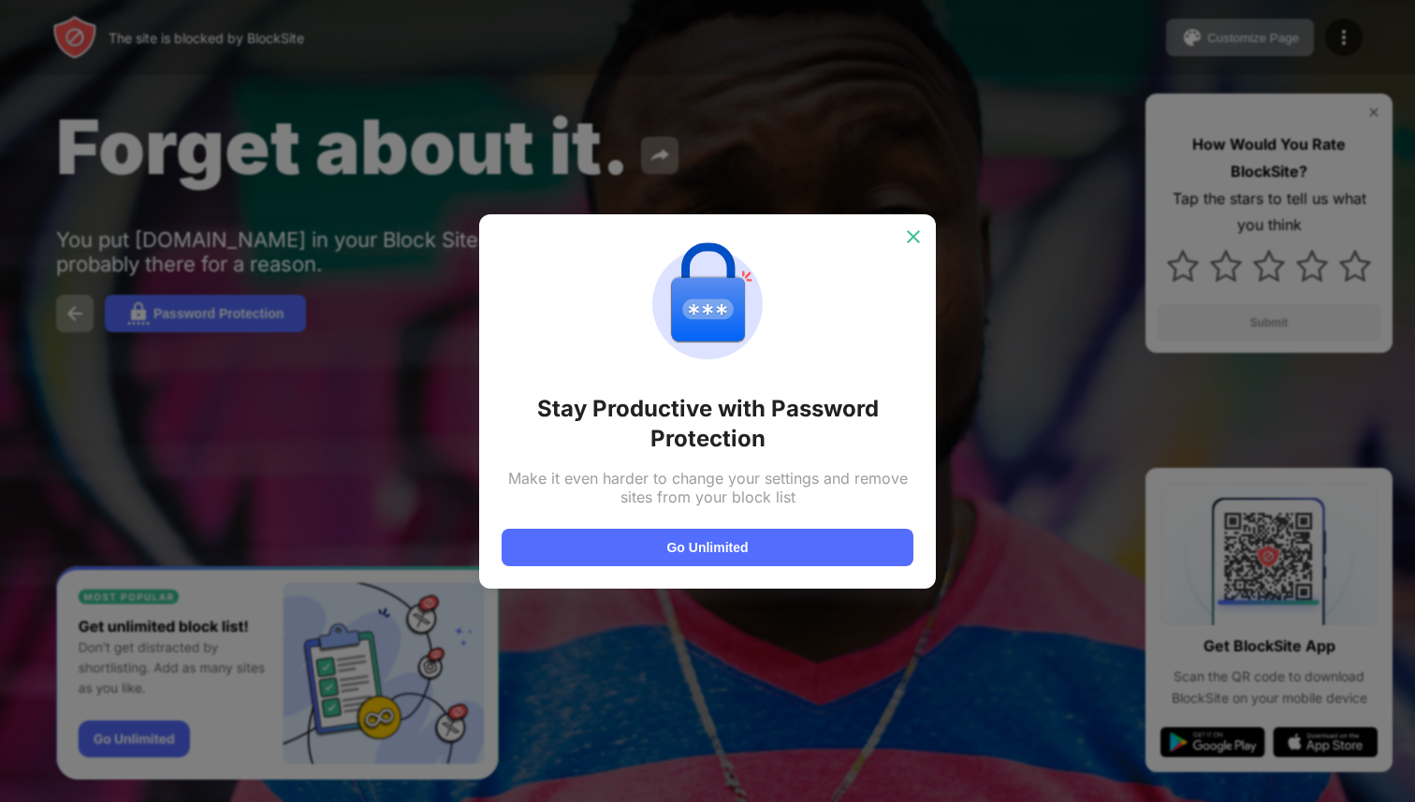
click at [902, 237] on div at bounding box center [913, 237] width 30 height 30
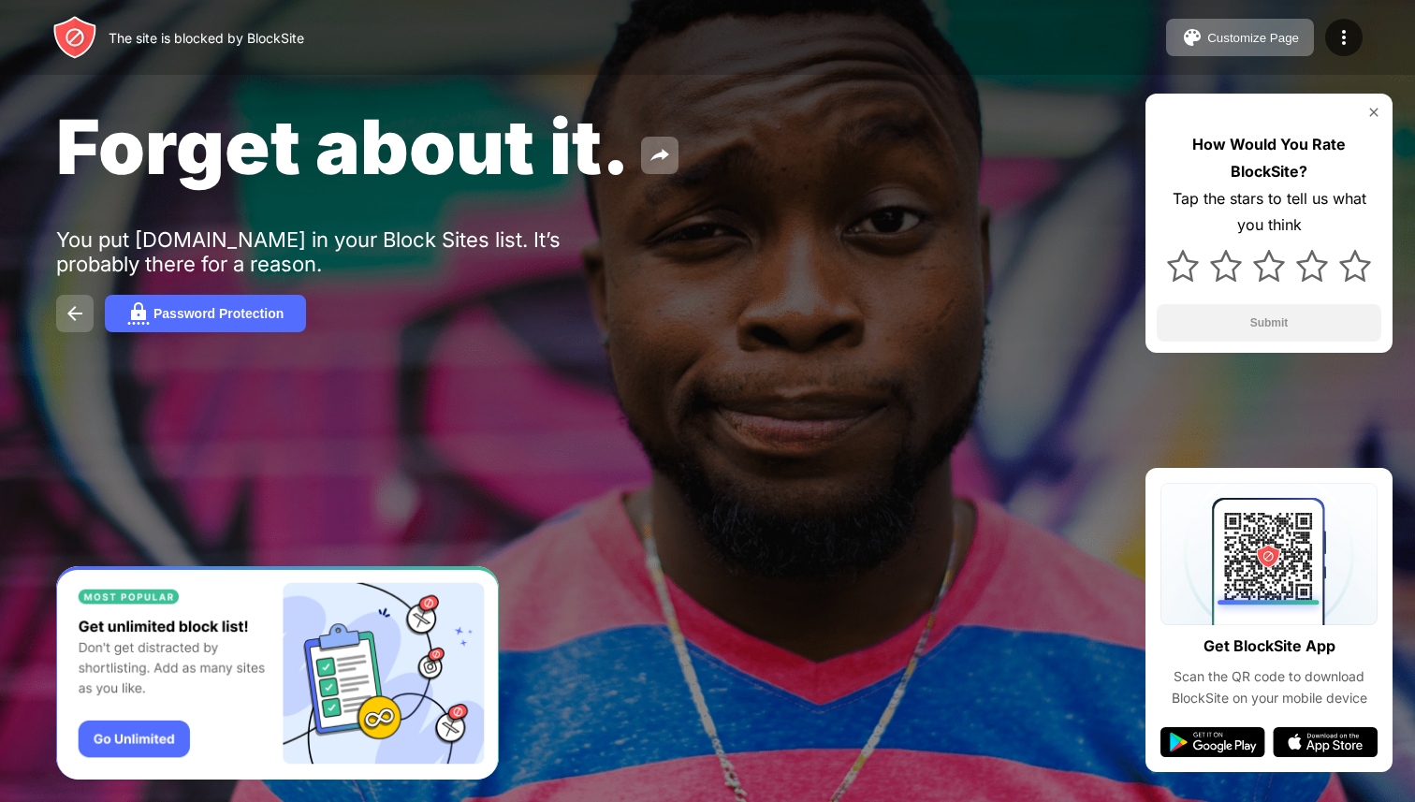
click at [66, 306] on img at bounding box center [75, 313] width 22 height 22
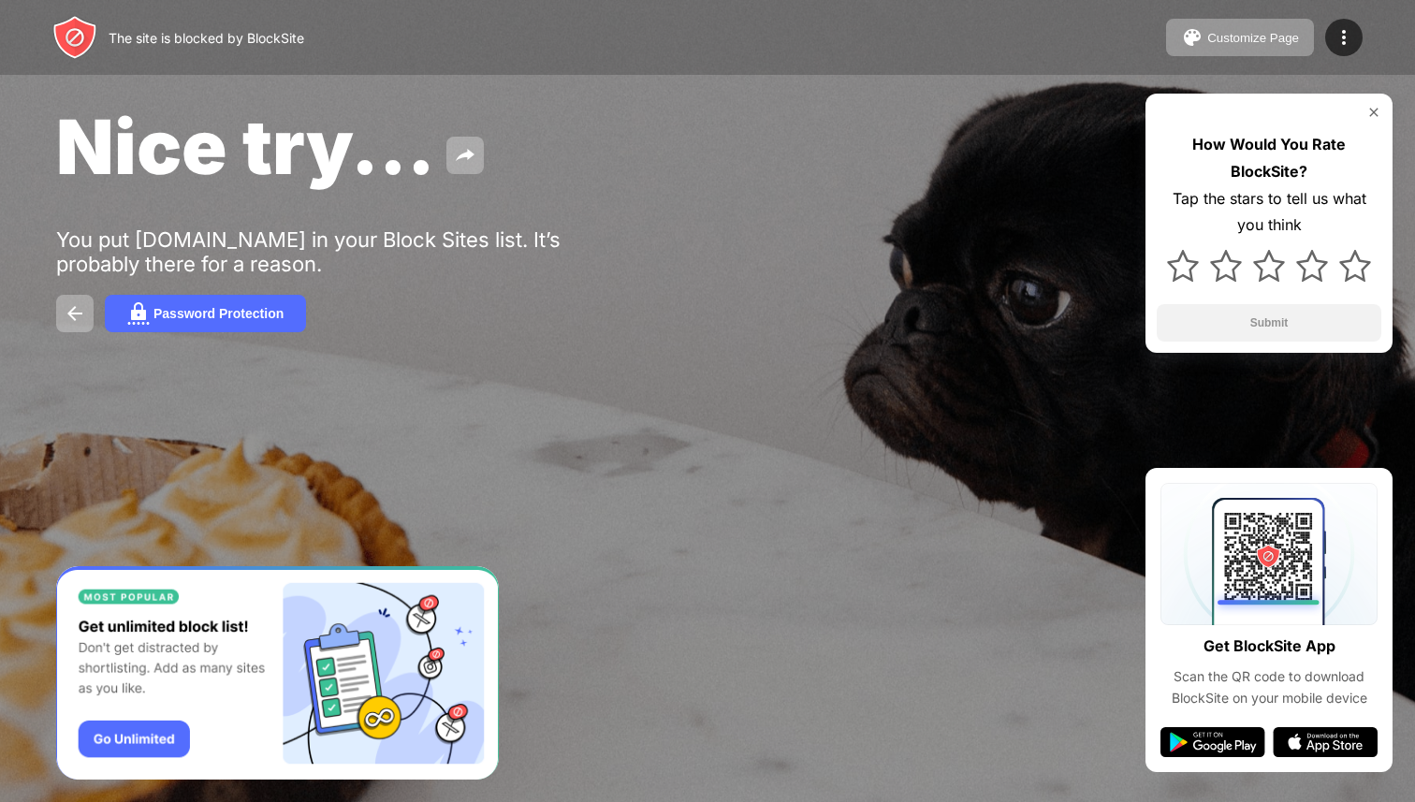
click at [1358, 109] on div at bounding box center [1269, 112] width 225 height 15
click at [1375, 109] on img at bounding box center [1373, 112] width 15 height 15
